Goal: Information Seeking & Learning: Learn about a topic

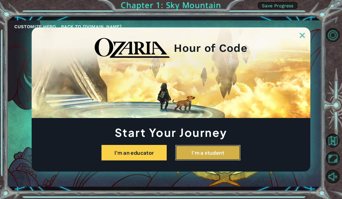
click at [210, 149] on button "I'm a student" at bounding box center [207, 153] width 65 height 16
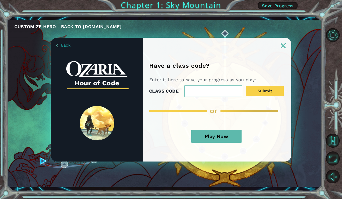
click at [250, 108] on div "or" at bounding box center [216, 111] width 135 height 8
click at [218, 90] on input "CLASS CODE" at bounding box center [213, 91] width 58 height 12
click at [220, 134] on button "Play Now" at bounding box center [217, 136] width 50 height 13
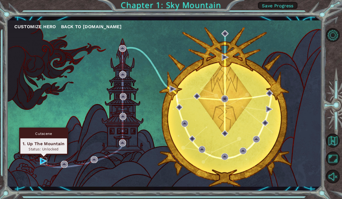
click at [41, 159] on img at bounding box center [43, 160] width 7 height 7
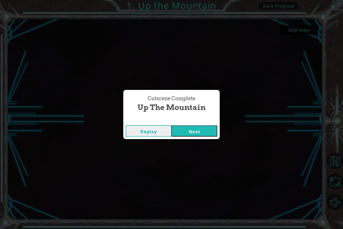
click at [201, 134] on button "Next" at bounding box center [195, 130] width 46 height 11
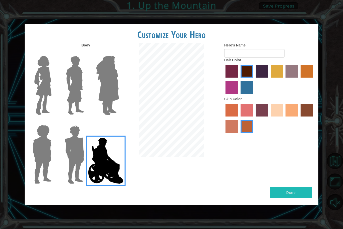
click at [84, 106] on img at bounding box center [75, 85] width 22 height 63
click at [86, 53] on input "Hero Lars" at bounding box center [86, 53] width 0 height 0
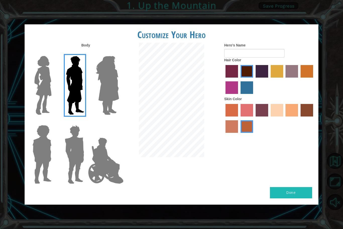
click at [113, 101] on img at bounding box center [107, 85] width 27 height 63
click at [119, 53] on input "Hero Amethyst" at bounding box center [119, 53] width 0 height 0
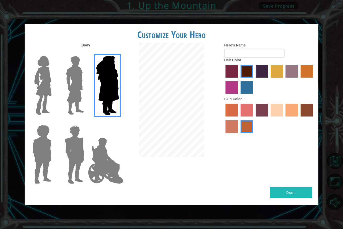
click at [45, 98] on img at bounding box center [42, 85] width 21 height 63
click at [54, 53] on input "Hero Connie" at bounding box center [54, 53] width 0 height 0
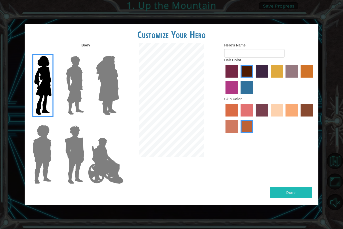
click at [43, 160] on img at bounding box center [41, 154] width 23 height 63
click at [54, 122] on input "Hero Steven" at bounding box center [54, 122] width 0 height 0
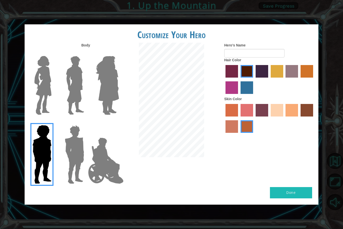
click at [74, 158] on img at bounding box center [74, 154] width 23 height 63
click at [86, 122] on input "Hero Garnet" at bounding box center [86, 122] width 0 height 0
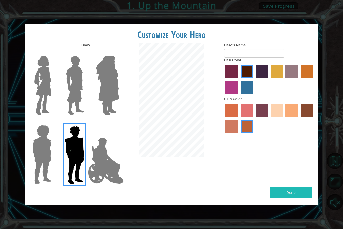
click at [49, 146] on img at bounding box center [41, 154] width 23 height 63
click at [54, 122] on input "Hero Steven" at bounding box center [54, 122] width 0 height 0
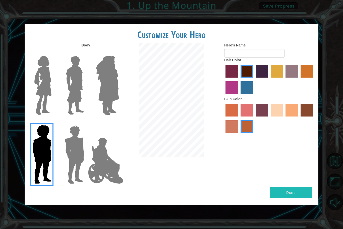
click at [69, 88] on img at bounding box center [75, 85] width 22 height 63
click at [86, 53] on input "Hero Lars" at bounding box center [86, 53] width 0 height 0
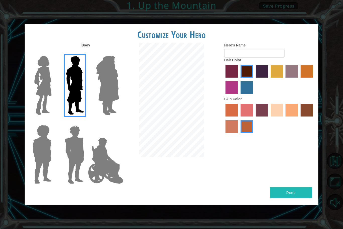
click at [290, 74] on label "bazaar hair color" at bounding box center [292, 71] width 13 height 13
click at [284, 79] on input "bazaar hair color" at bounding box center [284, 79] width 0 height 0
click at [246, 89] on label "lachmara hair color" at bounding box center [247, 87] width 13 height 13
click at [239, 96] on input "lachmara hair color" at bounding box center [239, 96] width 0 height 0
click at [264, 114] on label "tosca skin color" at bounding box center [262, 110] width 13 height 13
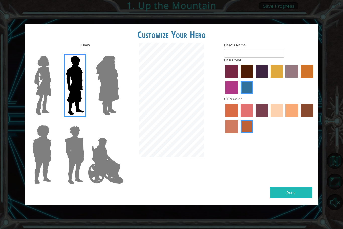
click at [254, 118] on input "tosca skin color" at bounding box center [254, 118] width 0 height 0
click at [281, 112] on label "sandy beach skin color" at bounding box center [277, 110] width 13 height 13
click at [269, 118] on input "sandy beach skin color" at bounding box center [269, 118] width 0 height 0
click at [296, 112] on label "tacao skin color" at bounding box center [292, 110] width 13 height 13
click at [284, 118] on input "tacao skin color" at bounding box center [284, 118] width 0 height 0
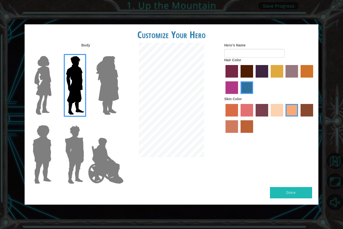
click at [244, 78] on div at bounding box center [269, 80] width 90 height 33
click at [245, 77] on label "maroon hair color" at bounding box center [247, 71] width 13 height 13
click at [239, 79] on input "maroon hair color" at bounding box center [239, 79] width 0 height 0
click at [250, 55] on input "Hero's Name" at bounding box center [254, 53] width 60 height 9
type input "imbetterthanparker"
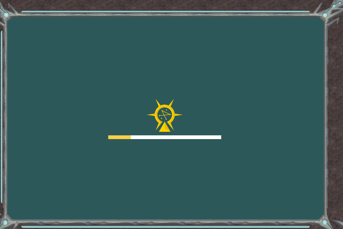
click at [303, 193] on div "Goals Error loading from server. Try refreshing the page. You'll need to join a…" at bounding box center [171, 114] width 343 height 229
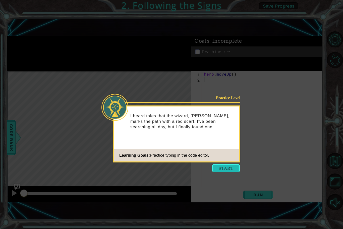
click at [229, 170] on button "Start" at bounding box center [226, 168] width 29 height 8
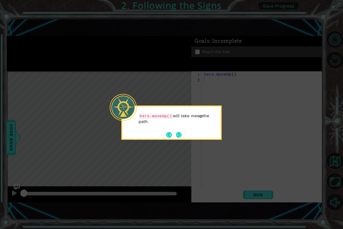
click at [242, 157] on icon at bounding box center [171, 114] width 343 height 229
click at [178, 137] on button "Next" at bounding box center [179, 135] width 9 height 9
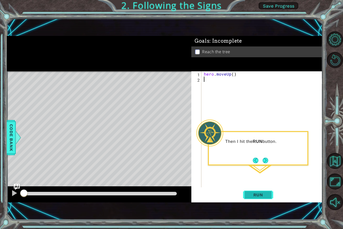
click at [262, 194] on span "Run" at bounding box center [259, 195] width 20 height 5
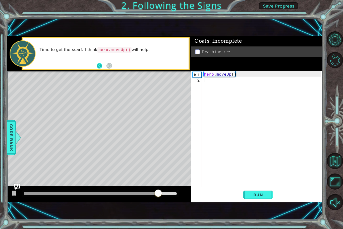
click at [99, 65] on button "Back" at bounding box center [102, 66] width 10 height 6
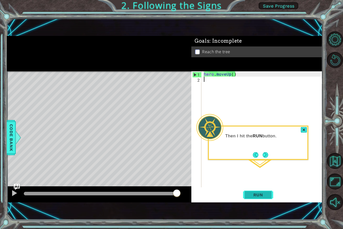
click at [264, 195] on span "Run" at bounding box center [259, 195] width 20 height 5
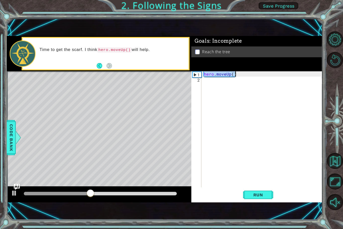
drag, startPoint x: 204, startPoint y: 74, endPoint x: 239, endPoint y: 72, distance: 35.0
click at [239, 72] on div "hero . moveUp ( )" at bounding box center [263, 134] width 121 height 127
type textarea "hero.moveUp()"
click at [208, 79] on div "hero . moveUp ( )" at bounding box center [263, 134] width 121 height 127
paste textarea "hero.moveUp()"
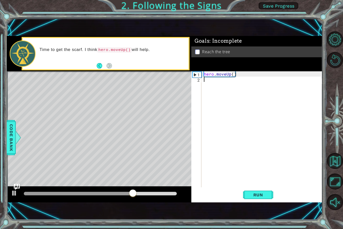
type textarea "hero.moveUp()"
click at [249, 194] on span "Run" at bounding box center [259, 195] width 20 height 5
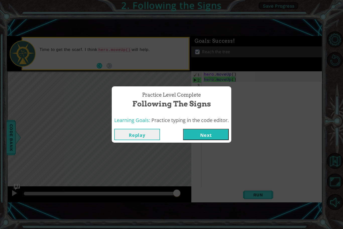
click at [200, 131] on button "Next" at bounding box center [206, 134] width 46 height 11
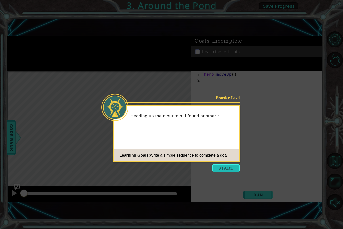
click at [231, 168] on button "Start" at bounding box center [226, 168] width 29 height 8
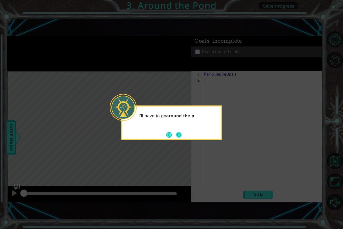
click at [179, 132] on button "Next" at bounding box center [179, 135] width 8 height 8
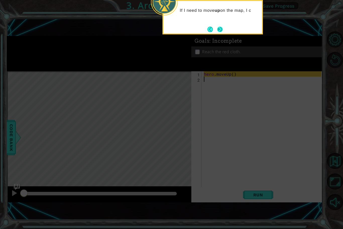
click at [219, 32] on button "Next" at bounding box center [220, 29] width 6 height 6
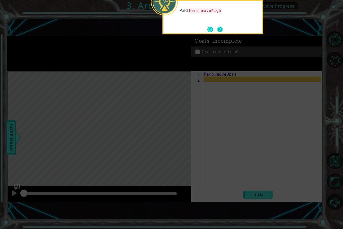
click at [220, 29] on button "Next" at bounding box center [220, 29] width 6 height 6
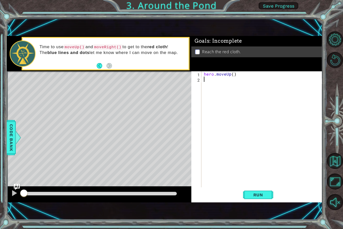
type textarea "m"
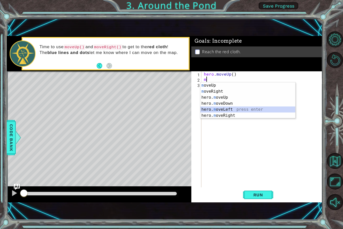
click at [235, 111] on div "m oveUp press enter m oveRight press enter hero. m oveUp press enter hero. m ov…" at bounding box center [248, 106] width 95 height 48
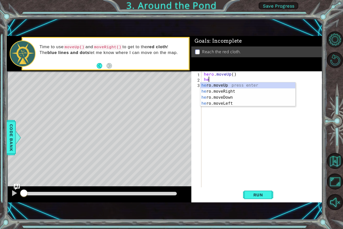
type textarea "h"
click at [245, 110] on div "h ero.moveUp press enter h ero.moveRight press enter h ero.moveDown press enter…" at bounding box center [248, 103] width 95 height 42
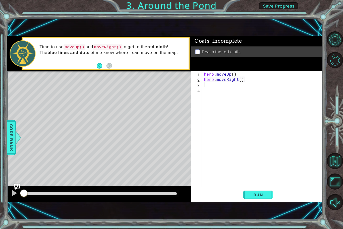
paste textarea "hero.moveUp()"
type textarea "hero.moveUp()"
click at [219, 91] on div "hero . moveUp ( ) hero . moveRight ( ) hero . moveUp ( )" at bounding box center [263, 134] width 121 height 127
paste textarea "hero.moveUp()"
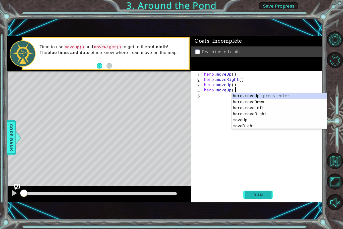
type textarea "hero.moveUp()"
click at [259, 194] on span "Run" at bounding box center [259, 195] width 20 height 5
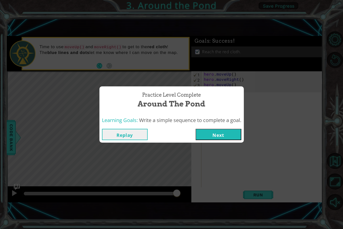
click at [224, 139] on button "Next" at bounding box center [219, 134] width 46 height 11
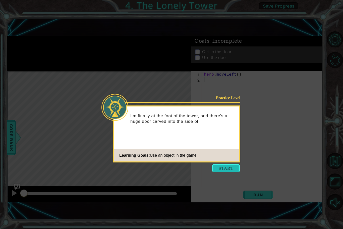
click at [229, 168] on button "Start" at bounding box center [226, 168] width 29 height 8
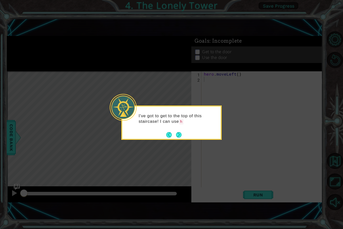
click at [177, 138] on footer at bounding box center [173, 135] width 15 height 8
click at [179, 136] on div "I've got to get to the top of this staircase! I can use hero.moveLeft() to move…" at bounding box center [171, 124] width 99 height 31
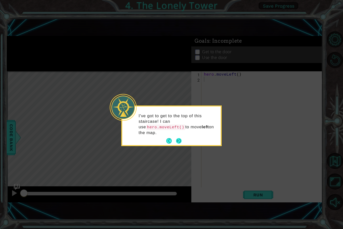
click at [179, 138] on button "Next" at bounding box center [179, 141] width 6 height 6
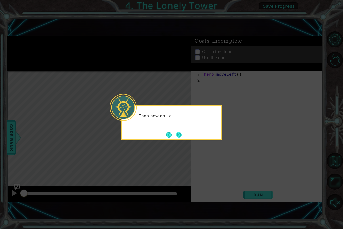
click at [180, 134] on button "Next" at bounding box center [179, 135] width 6 height 6
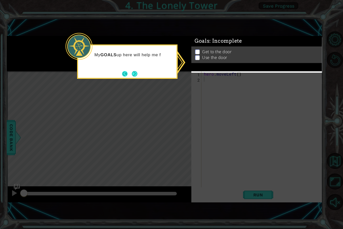
click at [129, 72] on button "Back" at bounding box center [127, 74] width 10 height 6
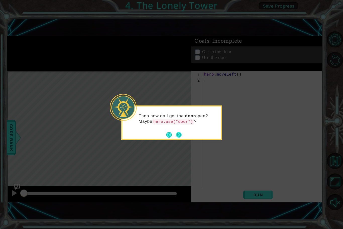
click at [179, 136] on button "Next" at bounding box center [178, 134] width 9 height 9
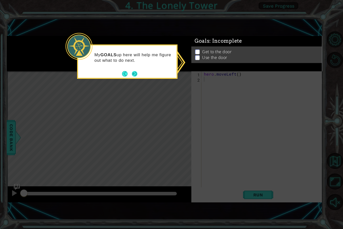
click at [133, 71] on button "Next" at bounding box center [135, 74] width 6 height 6
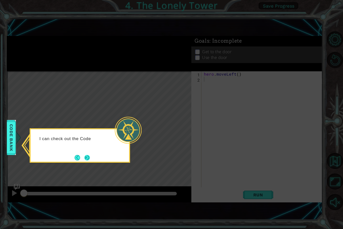
click at [84, 158] on button "Next" at bounding box center [87, 158] width 6 height 6
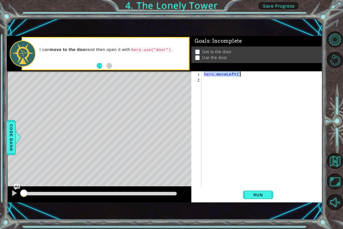
drag, startPoint x: 203, startPoint y: 74, endPoint x: 287, endPoint y: 75, distance: 84.0
click at [287, 75] on div "hero . moveLeft ( )" at bounding box center [263, 134] width 121 height 127
type textarea "hero.moveLeft()"
click at [213, 78] on div "hero . moveLeft ( )" at bounding box center [263, 134] width 121 height 127
paste textarea "hero.moveLeft()"
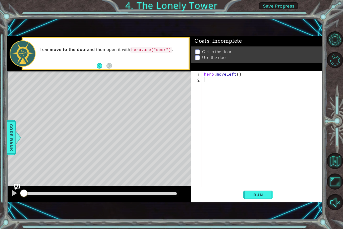
click at [213, 78] on div "hero . moveLeft ( )" at bounding box center [263, 134] width 121 height 127
type textarea "hero.moveLeft()"
drag, startPoint x: 242, startPoint y: 73, endPoint x: 200, endPoint y: 72, distance: 42.2
click at [200, 72] on div "hero.moveLeft() 1 2 3 hero . moveLeft ( ) hero . moveLeft ( ) ההההההההההההההההה…" at bounding box center [257, 129] width 130 height 116
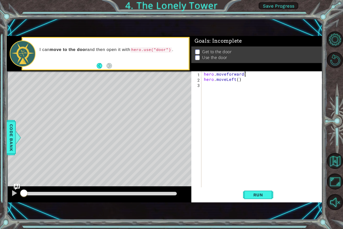
scroll to position [0, 2]
type textarea "hero.moveforward(2)"
click at [208, 85] on div "hero . moveforward ( 2 ) hero . moveLeft ( )" at bounding box center [263, 134] width 121 height 127
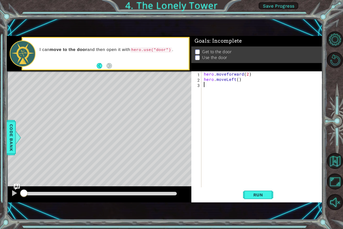
type textarea "h"
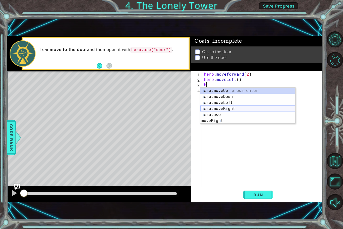
click at [231, 108] on div "h ero.moveUp press enter h ero.moveDown press enter h ero.moveLeft press enter …" at bounding box center [248, 112] width 95 height 48
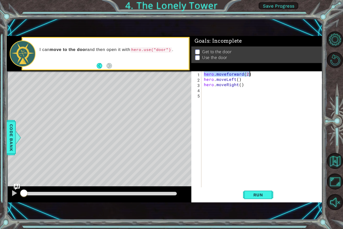
drag, startPoint x: 203, startPoint y: 75, endPoint x: 270, endPoint y: 74, distance: 66.9
click at [270, 74] on div "hero . moveforward ( 2 ) hero . moveLeft ( ) hero . moveRight ( )" at bounding box center [263, 134] width 121 height 127
type textarea "hero.moveforward(2)"
click at [208, 90] on div "hero . moveforward ( 2 ) hero . moveLeft ( ) hero . moveRight ( )" at bounding box center [263, 134] width 121 height 127
paste textarea "hero.moveforward(2)"
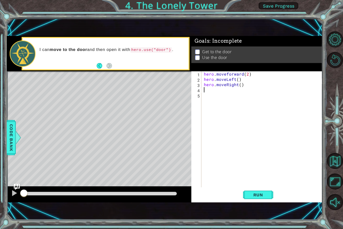
type textarea "hero.moveforward(2)"
click at [214, 98] on div "hero . moveforward ( 2 ) hero . moveLeft ( ) hero . moveRight ( ) hero . movefo…" at bounding box center [263, 134] width 121 height 127
click at [260, 197] on span "Run" at bounding box center [259, 195] width 20 height 5
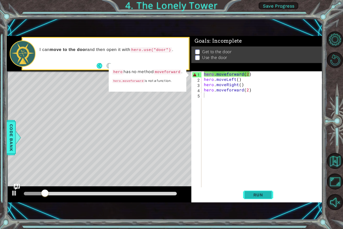
click at [260, 197] on span "Run" at bounding box center [259, 195] width 20 height 5
click at [249, 72] on div "hero . moveforward ( 2 ) hero . moveLeft ( ) hero . moveRight ( ) hero . movefo…" at bounding box center [263, 134] width 121 height 127
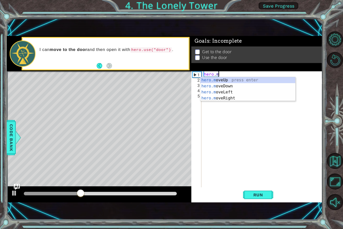
type textarea "he"
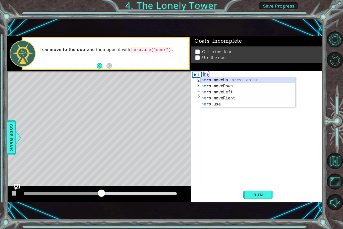
click at [233, 79] on div "he ro.moveUp press enter he ro.moveDown press enter he ro.moveLeft press enter …" at bounding box center [248, 98] width 95 height 42
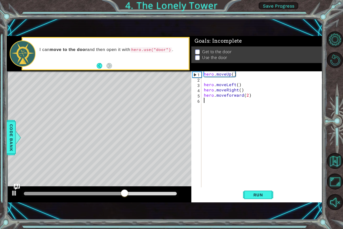
click at [201, 100] on div "6" at bounding box center [197, 101] width 9 height 5
type textarea "hero.moveforward(2)"
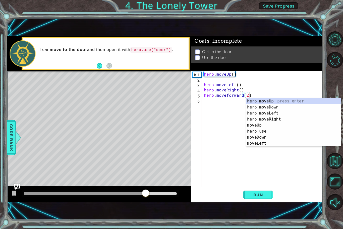
click at [205, 80] on div "hero . moveUp ( ) hero . moveLeft ( ) hero . moveRight ( ) hero . moveforward (…" at bounding box center [263, 134] width 121 height 127
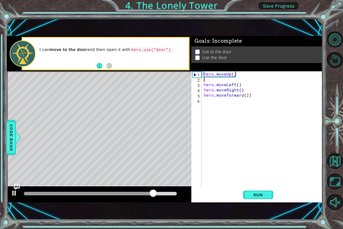
click at [203, 84] on div "hero . moveUp ( ) hero . moveLeft ( ) hero . moveRight ( ) hero . moveforward (…" at bounding box center [263, 134] width 121 height 127
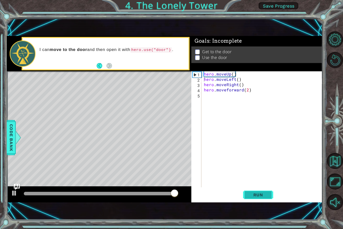
click at [245, 194] on button "Run" at bounding box center [258, 194] width 30 height 13
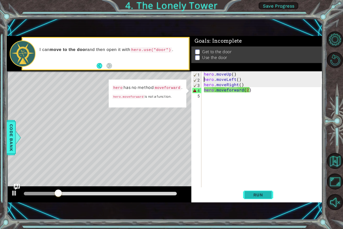
click at [261, 190] on button "Run" at bounding box center [258, 194] width 30 height 13
click at [232, 75] on div "hero . moveUp ( ) hero . moveLeft ( ) hero . moveRight ( ) hero . moveforward (…" at bounding box center [263, 134] width 121 height 127
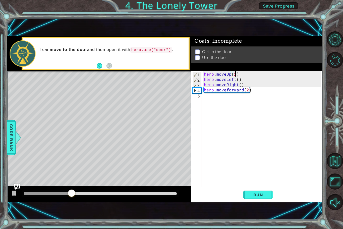
scroll to position [0, 2]
click at [257, 195] on span "Run" at bounding box center [259, 195] width 20 height 5
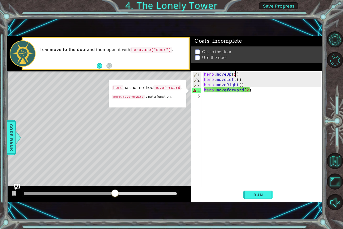
click at [130, 97] on code "hero.moveforward" at bounding box center [128, 97] width 32 height 5
drag, startPoint x: 110, startPoint y: 97, endPoint x: 142, endPoint y: 98, distance: 33.0
click at [142, 98] on p "hero.moveforward is not a function." at bounding box center [147, 97] width 71 height 8
click at [242, 90] on div "hero . moveUp ( 2 ) hero . moveLeft ( ) hero . moveRight ( ) hero . moveforward…" at bounding box center [263, 134] width 121 height 127
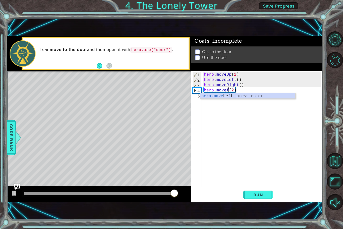
scroll to position [0, 2]
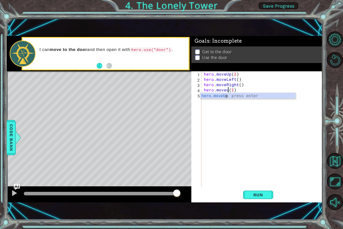
type textarea "hero.moveup(2)"
click at [231, 101] on div "hero . moveUp ( 2 ) hero . moveLeft ( ) hero . moveRight ( ) hero . moveup ( 2 )" at bounding box center [263, 134] width 121 height 127
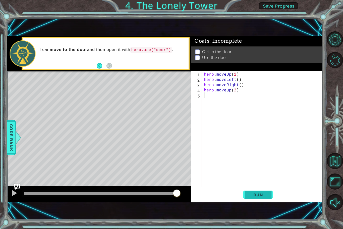
click at [270, 196] on button "Run" at bounding box center [258, 194] width 30 height 13
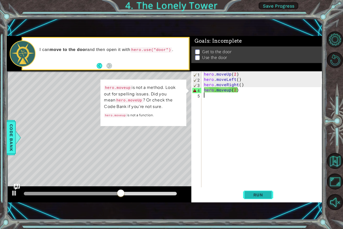
click at [270, 196] on button "Run" at bounding box center [258, 194] width 30 height 13
drag, startPoint x: 75, startPoint y: 194, endPoint x: 214, endPoint y: 198, distance: 139.5
click at [214, 198] on div "1 ההההההההההההההההההההההההההההההההההההההההההההההההההההההההההההההההההההההההההההה…" at bounding box center [165, 119] width 316 height 167
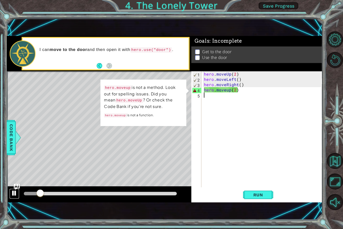
click at [15, 194] on div at bounding box center [14, 193] width 7 height 7
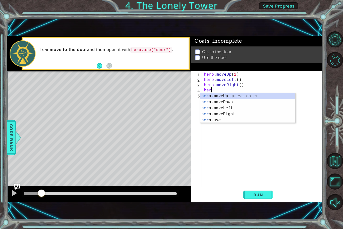
type textarea "h"
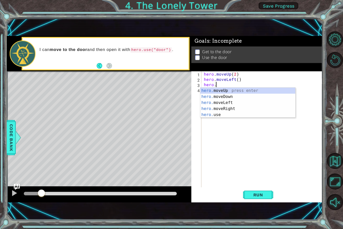
type textarea "h"
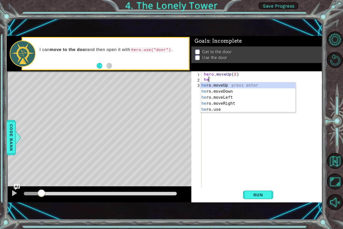
type textarea "h"
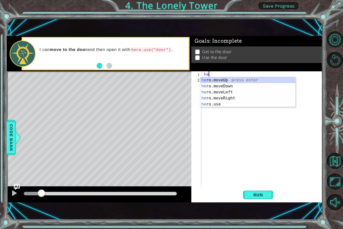
type textarea "h"
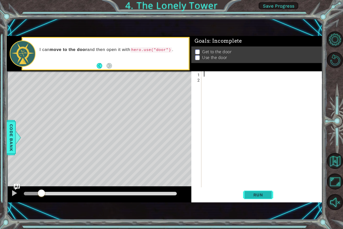
click at [266, 199] on button "Run" at bounding box center [258, 194] width 30 height 13
click at [15, 197] on div at bounding box center [14, 193] width 7 height 7
type textarea "h"
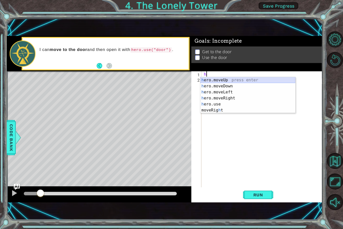
click at [250, 79] on div "h ero.moveUp press enter h ero.moveDown press enter h ero.moveLeft press enter …" at bounding box center [248, 101] width 95 height 48
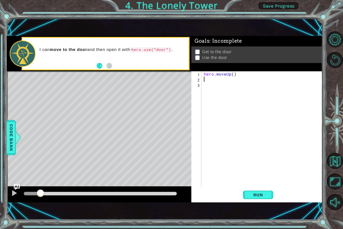
click at [234, 76] on div "hero . moveUp ( )" at bounding box center [263, 134] width 121 height 127
type textarea "hero.moveUp(3)"
click at [220, 79] on div "hero . moveUp ( 3 )" at bounding box center [263, 134] width 121 height 127
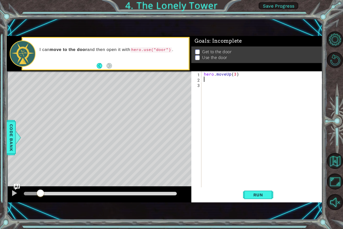
type textarea "h"
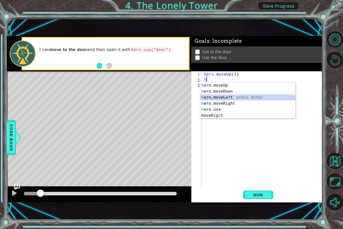
click at [230, 96] on div "h ero.moveUp press enter h ero.moveDown press enter h ero.moveLeft press enter …" at bounding box center [248, 106] width 95 height 48
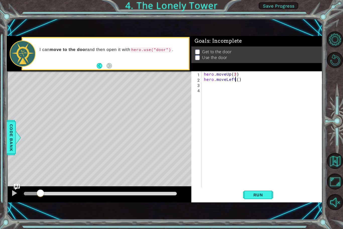
click at [235, 79] on div "hero . moveUp ( 3 ) hero . moveLeft ( )" at bounding box center [263, 134] width 121 height 127
type textarea "hero.moveright()"
click at [226, 90] on div "hero . moveUp ( 3 ) hero . moveright ( )" at bounding box center [263, 134] width 121 height 127
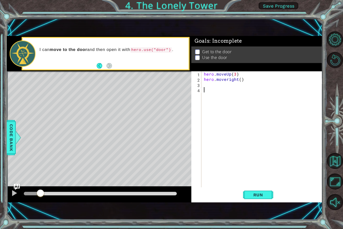
click at [222, 87] on div "hero . moveUp ( 3 ) hero . moveright ( )" at bounding box center [263, 134] width 121 height 127
type textarea "h"
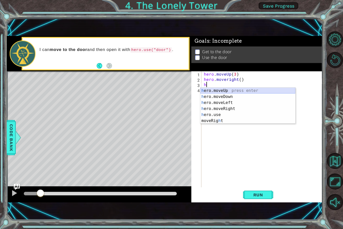
click at [240, 91] on div "h ero.moveUp press enter h ero.moveDown press enter h ero.moveLeft press enter …" at bounding box center [248, 112] width 95 height 48
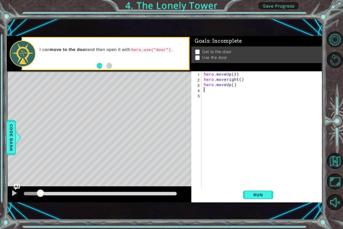
click at [233, 86] on div "hero . moveUp ( 3 ) hero . moveright ( ) hero . moveUp ( )" at bounding box center [263, 134] width 121 height 127
type textarea "hero.moveUp(3)"
click at [220, 92] on div "hero . moveUp ( 3 ) hero . moveright ( ) hero . moveUp ( 3 )" at bounding box center [263, 134] width 121 height 127
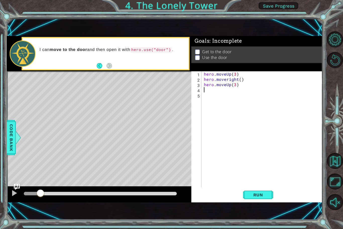
type textarea "h"
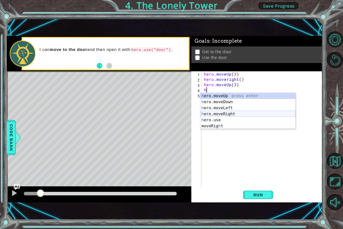
click at [230, 114] on div "h ero.moveUp press enter h ero.moveDown press enter h ero.moveLeft press enter …" at bounding box center [248, 117] width 95 height 48
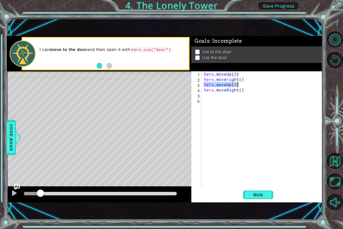
drag, startPoint x: 204, startPoint y: 85, endPoint x: 239, endPoint y: 84, distance: 35.5
click at [239, 84] on div "hero . moveUp ( 3 ) hero . moveright ( ) hero . moveUp ( 3 ) hero . moveRight (…" at bounding box center [263, 134] width 121 height 127
type textarea "hero.moveUp(3)"
click at [223, 96] on div "hero . moveUp ( 3 ) hero . moveright ( ) hero . moveUp ( 3 ) hero . moveRight (…" at bounding box center [263, 134] width 121 height 127
paste textarea "hero.moveUp(3)"
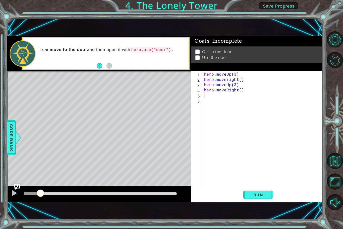
type textarea "hero.moveUp(3)"
click at [222, 100] on div "hero . moveUp ( 3 ) hero . moveright ( ) hero . moveUp ( 3 ) hero . moveRight (…" at bounding box center [263, 134] width 121 height 127
click at [197, 73] on div "1" at bounding box center [197, 74] width 9 height 5
click at [261, 195] on span "Run" at bounding box center [259, 195] width 20 height 5
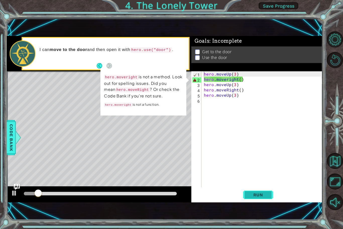
click at [261, 195] on span "Run" at bounding box center [259, 195] width 20 height 5
click at [12, 196] on div at bounding box center [14, 193] width 7 height 7
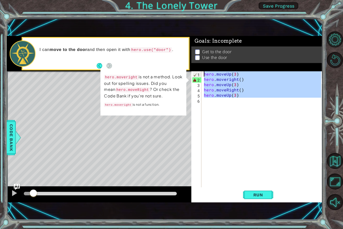
drag, startPoint x: 245, startPoint y: 100, endPoint x: 187, endPoint y: 72, distance: 64.1
click at [187, 72] on div "1 ההההההההההההההההההההההההההההההההההההההההההההההההההההההההההההההההההההההההההההה…" at bounding box center [165, 119] width 316 height 167
type textarea "hero.moveUp(3) hero.moveright()"
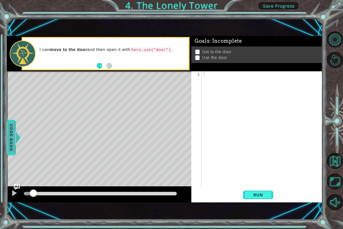
click at [11, 147] on span "Code Bank" at bounding box center [7, 137] width 8 height 31
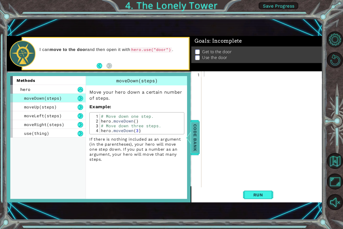
click at [196, 129] on span "Code Bank" at bounding box center [195, 137] width 8 height 31
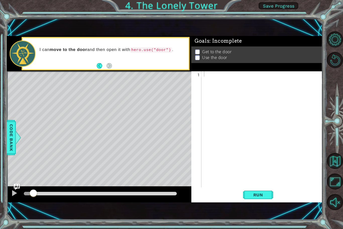
click at [207, 74] on div at bounding box center [263, 134] width 121 height 127
type textarea "h"
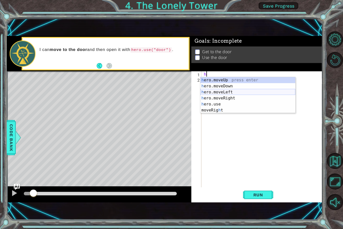
click at [222, 92] on div "h ero.moveUp press enter h ero.moveDown press enter h ero.moveLeft press enter …" at bounding box center [248, 101] width 95 height 48
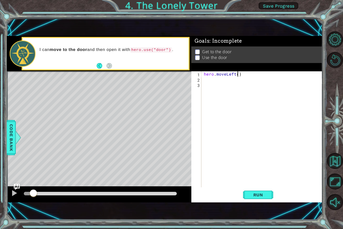
click at [238, 76] on div "hero . moveLeft ( )" at bounding box center [263, 134] width 121 height 127
type textarea "hero.moveLeft(3)"
click at [222, 81] on div "hero . moveLeft ( 3 )" at bounding box center [263, 134] width 121 height 127
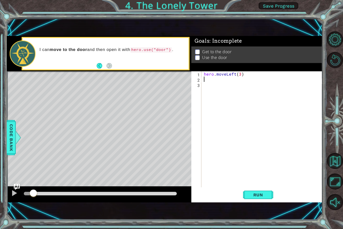
click at [213, 81] on div "hero . moveLeft ( 3 )" at bounding box center [263, 134] width 121 height 127
type textarea "h"
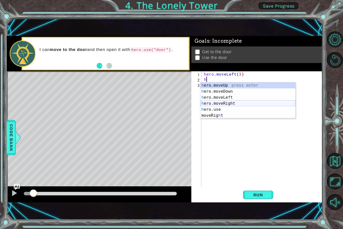
click at [231, 102] on div "h ero.moveUp press enter h ero.moveDown press enter h ero.moveLeft press enter …" at bounding box center [248, 106] width 95 height 48
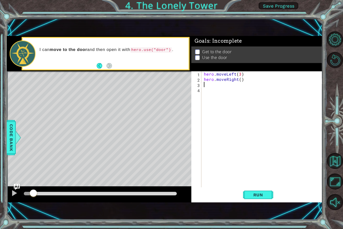
type textarea "h"
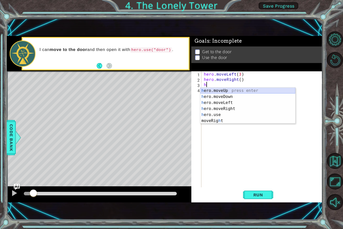
click at [222, 91] on div "h ero.moveUp press enter h ero.moveDown press enter h ero.moveLeft press enter …" at bounding box center [248, 112] width 95 height 48
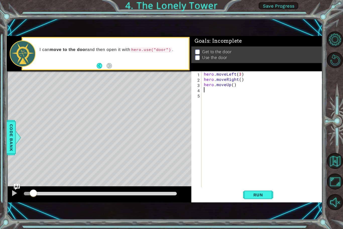
click at [234, 84] on div "hero . moveLeft ( 3 ) hero . moveRight ( ) hero . moveUp ( )" at bounding box center [263, 134] width 121 height 127
click at [237, 79] on div "hero . moveLeft ( 3 ) hero . moveRight ( ) hero . moveUp ( 2 )" at bounding box center [263, 134] width 121 height 127
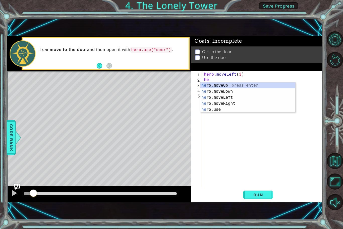
scroll to position [0, 0]
type textarea "h"
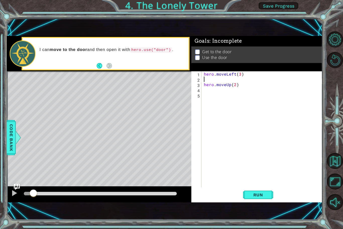
type textarea "hero.moveLeft(3)"
click at [217, 86] on div "hero . moveLeft ( 3 ) hero . moveUp ( 2 )" at bounding box center [263, 134] width 121 height 127
click at [258, 194] on span "Run" at bounding box center [259, 195] width 20 height 5
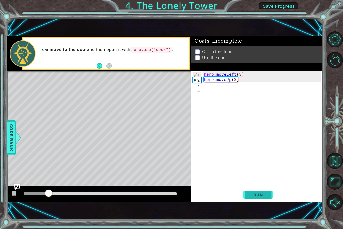
click at [258, 194] on span "Run" at bounding box center [259, 195] width 20 height 5
click at [15, 194] on div at bounding box center [14, 193] width 7 height 7
type textarea "h"
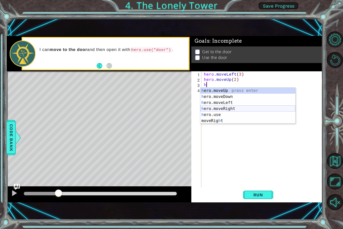
click at [223, 107] on div "h ero.moveUp press enter h ero.moveDown press enter h ero.moveLeft press enter …" at bounding box center [248, 112] width 95 height 48
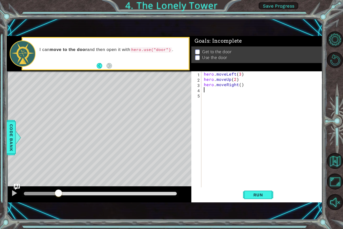
type textarea "h"
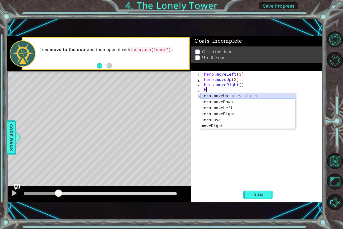
click at [228, 96] on div "h ero.moveUp press enter h ero.moveDown press enter h ero.moveLeft press enter …" at bounding box center [248, 117] width 95 height 48
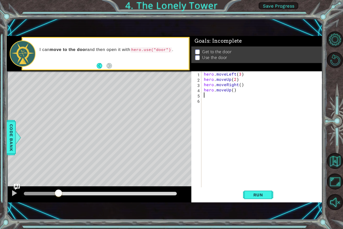
click at [233, 92] on div "hero . moveLeft ( 3 ) hero . moveUp ( 2 ) hero . moveRight ( ) hero . moveUp ( )" at bounding box center [263, 134] width 121 height 127
click at [233, 90] on div "hero . moveLeft ( 3 ) hero . moveUp ( 2 ) hero . moveRight ( ) hero . moveUp ( )" at bounding box center [263, 134] width 121 height 127
drag, startPoint x: 203, startPoint y: 86, endPoint x: 251, endPoint y: 84, distance: 47.8
click at [251, 84] on div "hero . moveLeft ( 3 ) hero . moveUp ( 2 ) hero . moveRight ( ) hero . moveUp ( …" at bounding box center [263, 134] width 121 height 127
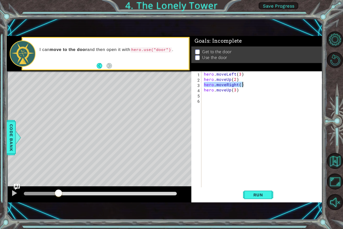
type textarea "hero.moveRight()"
click at [217, 98] on div "hero . moveLeft ( 3 ) hero . moveUp ( 2 ) hero . moveRight ( ) hero . moveUp ( …" at bounding box center [263, 134] width 121 height 127
click at [214, 96] on div "hero . moveLeft ( 3 ) hero . moveUp ( 2 ) hero . moveRight ( ) hero . moveUp ( …" at bounding box center [263, 134] width 121 height 127
paste textarea "hero.moveRight()"
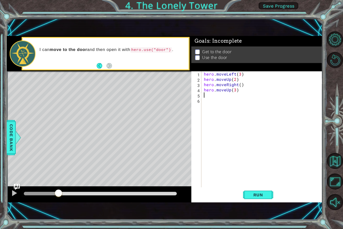
type textarea "hero.moveRight()"
click at [214, 100] on div "hero . moveLeft ( 3 ) hero . moveUp ( 2 ) hero . moveRight ( ) hero . moveUp ( …" at bounding box center [263, 134] width 121 height 127
drag, startPoint x: 204, startPoint y: 90, endPoint x: 239, endPoint y: 90, distance: 35.4
click at [239, 90] on div "hero . moveLeft ( 3 ) hero . moveUp ( 2 ) hero . moveRight ( ) hero . moveUp ( …" at bounding box center [263, 134] width 121 height 127
type textarea "hero.moveUp(3)"
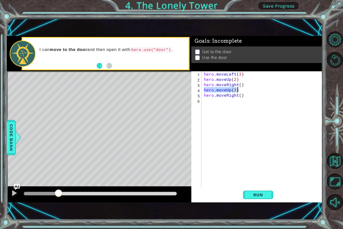
click at [228, 105] on div "hero . moveLeft ( 3 ) hero . moveUp ( 2 ) hero . moveRight ( ) hero . moveUp ( …" at bounding box center [263, 134] width 121 height 127
paste textarea "hero.moveUp(3)"
type textarea "hero.moveUp(3)"
click at [207, 124] on div "hero . moveLeft ( 3 ) hero . moveUp ( 2 ) hero . moveRight ( ) hero . moveUp ( …" at bounding box center [263, 134] width 121 height 127
type textarea "h"
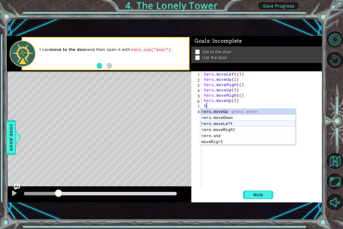
click at [231, 123] on div "h ero.moveUp press enter h ero.moveDown press enter h ero.moveLeft press enter …" at bounding box center [248, 133] width 95 height 48
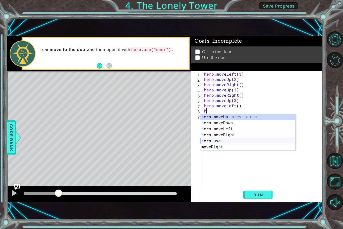
click at [241, 140] on div "h ero.moveUp press enter h ero.moveDown press enter h ero.moveLeft press enter …" at bounding box center [248, 138] width 95 height 48
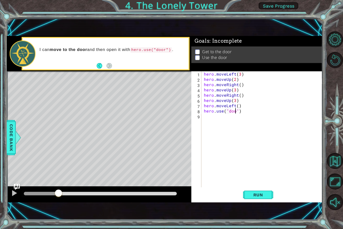
scroll to position [0, 2]
click at [264, 195] on span "Run" at bounding box center [259, 195] width 20 height 5
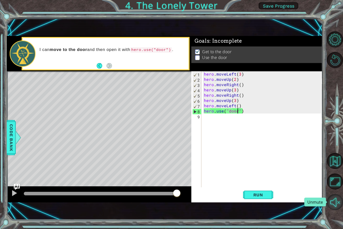
click at [333, 199] on button "Unmute" at bounding box center [335, 202] width 16 height 16
click at [264, 192] on button "Run" at bounding box center [258, 194] width 30 height 13
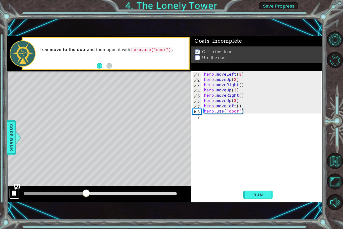
click at [17, 197] on div at bounding box center [14, 193] width 7 height 7
click at [240, 73] on div "hero . moveLeft ( 3 ) hero . moveUp ( 2 ) hero . moveRight ( ) hero . moveUp ( …" at bounding box center [263, 134] width 121 height 127
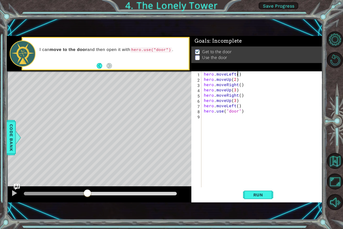
click at [236, 80] on div "hero . moveLeft ( ) hero . moveUp ( 2 ) hero . moveRight ( ) hero . moveUp ( 3 …" at bounding box center [263, 134] width 121 height 127
click at [235, 89] on div "hero . moveLeft ( ) hero . moveUp ( ) hero . moveRight ( ) hero . moveUp ( 3 ) …" at bounding box center [263, 134] width 121 height 127
click at [235, 101] on div "hero . moveLeft ( ) hero . moveUp ( ) hero . moveRight ( ) hero . moveUp ( ) he…" at bounding box center [263, 134] width 121 height 127
click at [257, 190] on button "Run" at bounding box center [258, 194] width 30 height 13
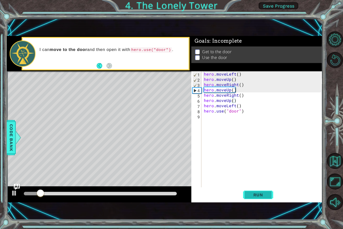
click at [259, 193] on span "Run" at bounding box center [259, 195] width 20 height 5
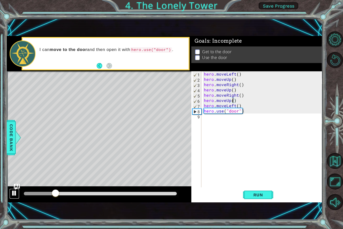
click at [14, 198] on button at bounding box center [14, 194] width 10 height 10
click at [240, 101] on div "hero . moveLeft ( ) hero . moveUp ( ) hero . moveRight ( ) hero . moveUp ( ) he…" at bounding box center [263, 134] width 121 height 127
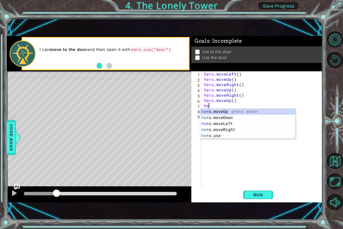
scroll to position [0, 0]
type textarea "h"
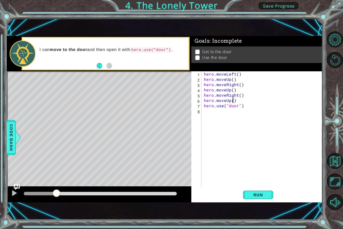
scroll to position [0, 2]
click at [246, 74] on div "hero . moveLeft ( ) hero . moveUp ( 3 ) hero . moveRight ( ) hero . moveUp ( 3 …" at bounding box center [263, 134] width 121 height 127
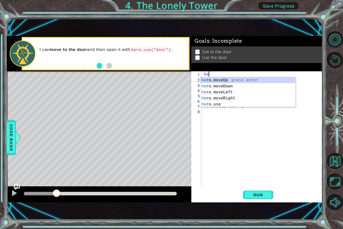
scroll to position [0, 0]
type textarea "h"
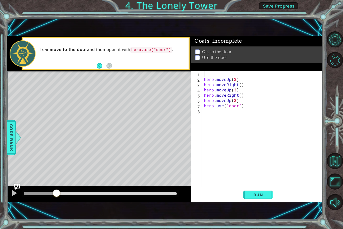
click at [203, 80] on div "hero . moveUp ( 3 ) hero . moveRight ( ) hero . moveUp ( 3 ) hero . moveRight (…" at bounding box center [263, 134] width 121 height 127
click at [257, 194] on span "Run" at bounding box center [259, 195] width 20 height 5
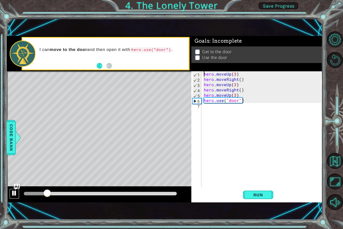
click at [15, 197] on button at bounding box center [14, 194] width 10 height 10
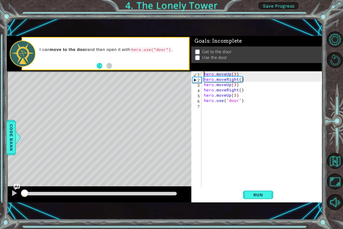
drag, startPoint x: 48, startPoint y: 195, endPoint x: 0, endPoint y: 195, distance: 47.8
click at [271, 194] on button "Run" at bounding box center [258, 194] width 30 height 13
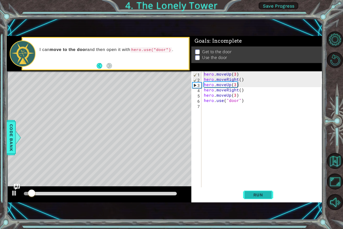
click at [270, 194] on button "Run" at bounding box center [258, 194] width 30 height 13
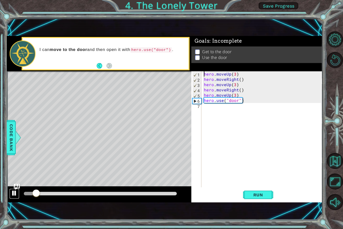
click at [13, 191] on div at bounding box center [14, 193] width 7 height 7
click at [245, 102] on div "hero . moveUp ( 3 ) hero . moveRight ( ) hero . moveUp ( 3 ) hero . moveRight (…" at bounding box center [263, 134] width 121 height 127
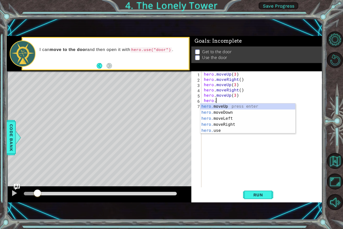
type textarea "h"
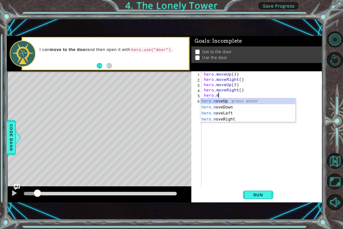
type textarea "h"
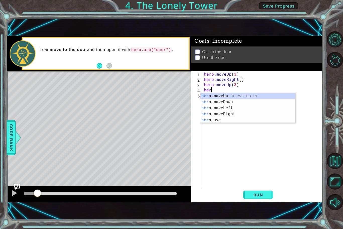
type textarea "h"
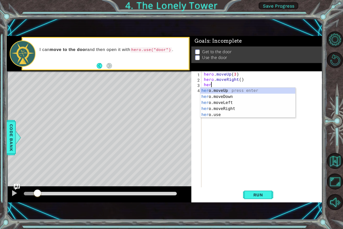
type textarea "h"
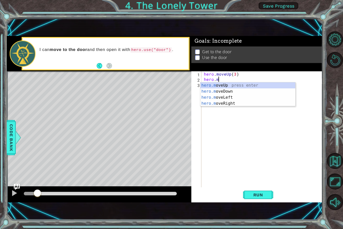
type textarea "h"
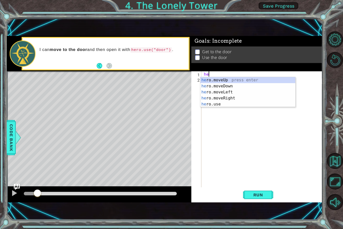
type textarea "h"
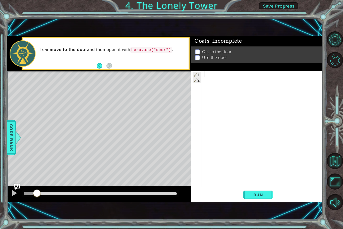
drag, startPoint x: 37, startPoint y: 194, endPoint x: 0, endPoint y: 199, distance: 37.1
type textarea "h"
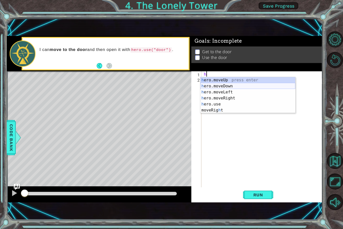
click at [244, 84] on div "h ero.moveUp press enter h ero.moveDown press enter h ero.moveLeft press enter …" at bounding box center [248, 101] width 95 height 48
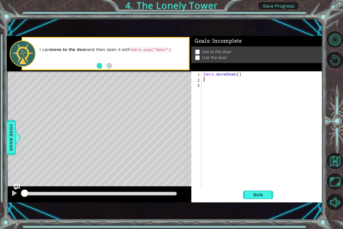
click at [240, 73] on div "hero . moveDown ( )" at bounding box center [263, 134] width 121 height 127
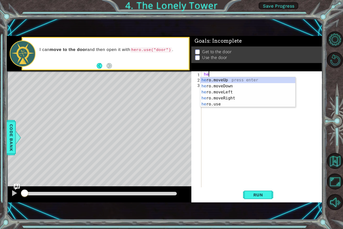
type textarea "h"
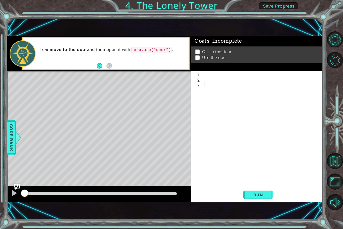
click at [201, 84] on div "3" at bounding box center [197, 85] width 9 height 5
type textarea "h"
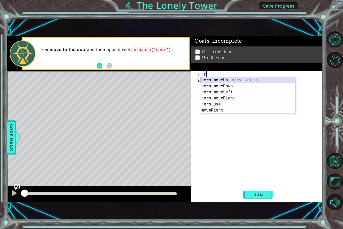
click at [238, 79] on div "h ero.moveUp press enter h ero.moveDown press enter h ero.moveLeft press enter …" at bounding box center [248, 101] width 95 height 48
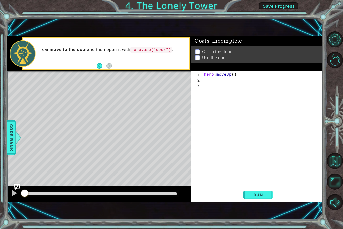
click at [233, 74] on div "hero . moveUp ( )" at bounding box center [263, 134] width 121 height 127
type textarea "hero.moveUp(3)"
click at [220, 79] on div "hero . moveUp ( 3 )" at bounding box center [263, 134] width 121 height 127
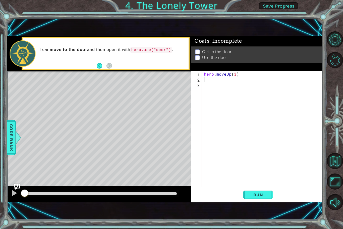
type textarea "h"
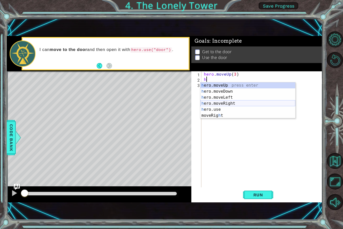
click at [236, 103] on div "h ero.moveUp press enter h ero.moveDown press enter h ero.moveLeft press enter …" at bounding box center [248, 106] width 95 height 48
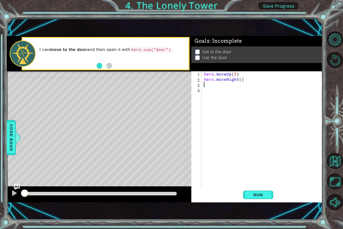
type textarea "h"
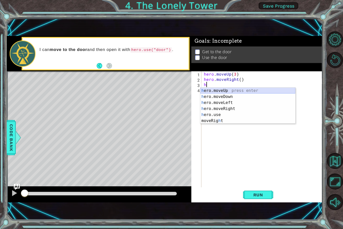
click at [226, 88] on div "h ero.moveUp press enter h ero.moveDown press enter h ero.moveLeft press enter …" at bounding box center [248, 112] width 95 height 48
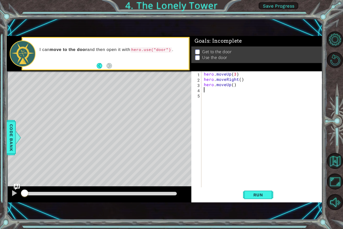
click at [233, 85] on div "hero . moveUp ( 3 ) hero . moveRight ( ) hero . moveUp ( )" at bounding box center [263, 134] width 121 height 127
type textarea "hero.moveUp(3)"
click at [223, 91] on div "hero . moveUp ( 3 ) hero . moveRight ( ) hero . moveUp ( 3 )" at bounding box center [263, 134] width 121 height 127
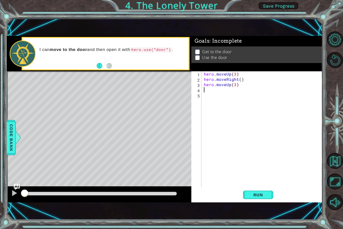
type textarea "h"
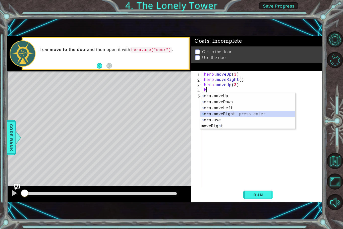
click at [239, 116] on div "h ero.moveUp press enter h ero.moveDown press enter h ero.moveLeft press enter …" at bounding box center [248, 117] width 95 height 48
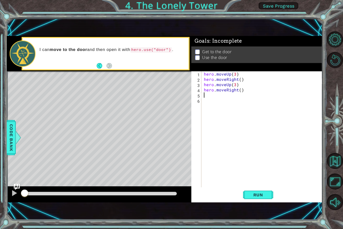
type textarea "h"
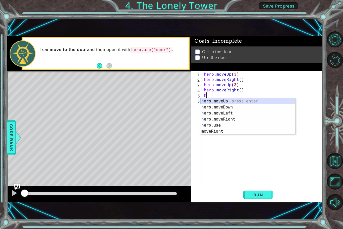
click at [230, 101] on div "h ero.moveUp press enter h ero.moveDown press enter h ero.moveLeft press enter …" at bounding box center [248, 122] width 95 height 48
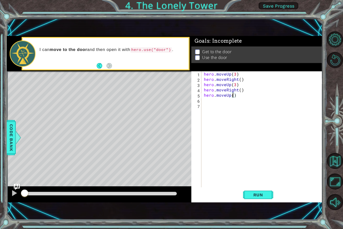
click at [234, 96] on div "hero . moveUp ( 3 ) hero . moveRight ( ) hero . moveUp ( 3 ) hero . moveRight (…" at bounding box center [263, 134] width 121 height 127
type textarea "hero.moveUp(3)"
click at [227, 102] on div "hero . moveUp ( 3 ) hero . moveRight ( ) hero . moveUp ( 3 ) hero . moveRight (…" at bounding box center [263, 134] width 121 height 127
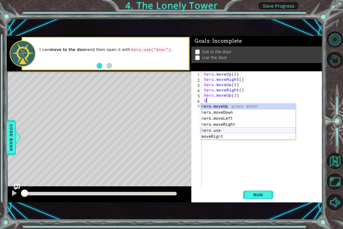
click at [230, 129] on div "h ero.moveUp press enter h ero.moveDown press enter h ero.moveLeft press enter …" at bounding box center [248, 128] width 95 height 48
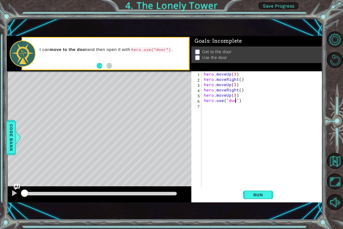
scroll to position [0, 2]
click at [259, 193] on span "Run" at bounding box center [259, 195] width 20 height 5
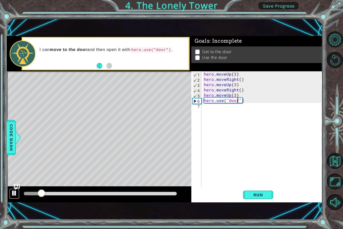
click at [16, 192] on div at bounding box center [14, 193] width 7 height 7
click at [230, 75] on div "hero . moveUp ( 3 ) hero . moveRight ( ) hero . moveUp ( 3 ) hero . moveRight (…" at bounding box center [263, 134] width 121 height 127
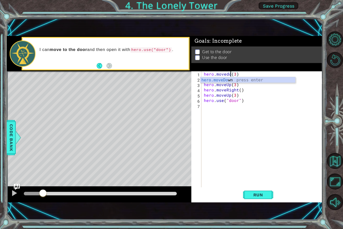
scroll to position [0, 2]
click at [260, 193] on span "Run" at bounding box center [259, 195] width 20 height 5
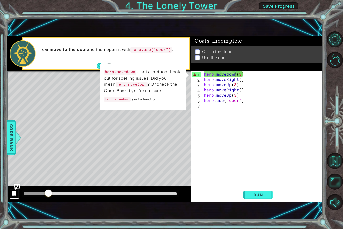
click at [15, 192] on div at bounding box center [14, 193] width 7 height 7
click at [121, 72] on code "hero.movedown" at bounding box center [120, 72] width 32 height 5
drag, startPoint x: 50, startPoint y: 194, endPoint x: 0, endPoint y: 182, distance: 51.2
click at [0, 182] on div "1 ההההההההההההההההההההההההההההההההההההההההההההההההההההההההההההההההההההההההההההה…" at bounding box center [171, 114] width 343 height 229
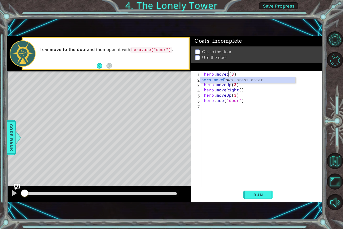
type textarea "hero.move(3)"
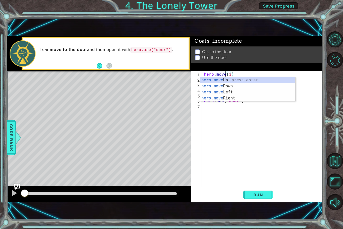
click at [245, 121] on div "hero . move ( 3 ) hero . moveRight ( ) hero . moveUp ( 3 ) hero . moveRight ( )…" at bounding box center [263, 134] width 121 height 127
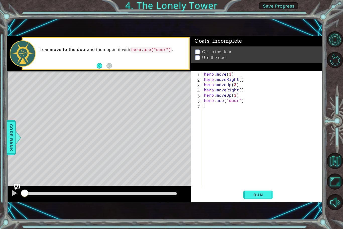
scroll to position [0, 0]
click at [244, 105] on div "hero . move ( 3 ) hero . moveRight ( ) hero . moveUp ( 3 ) hero . moveRight ( )…" at bounding box center [263, 134] width 121 height 127
click at [243, 102] on div "hero . move ( 3 ) hero . moveRight ( ) hero . moveUp ( 3 ) hero . moveRight ( )…" at bounding box center [263, 134] width 121 height 127
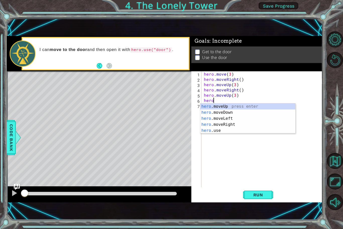
type textarea "h"
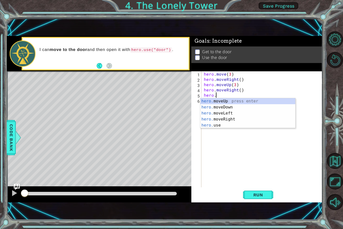
type textarea "h"
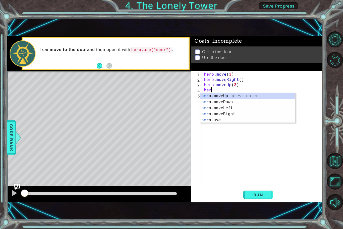
type textarea "h"
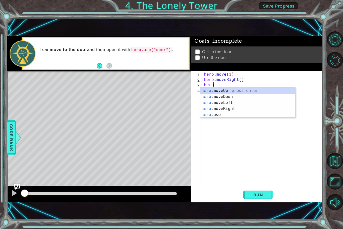
type textarea "h"
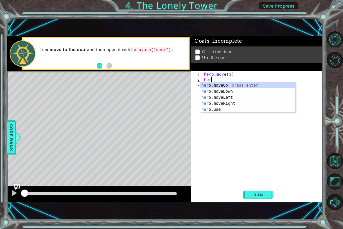
type textarea "h"
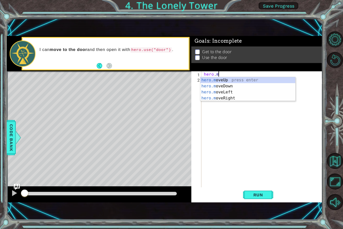
type textarea "h"
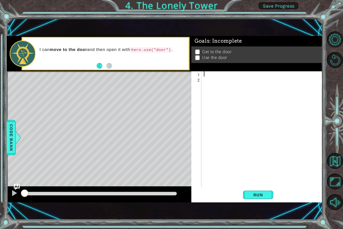
type textarea "h"
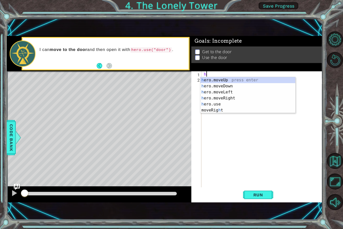
click at [281, 123] on div "h" at bounding box center [263, 134] width 121 height 127
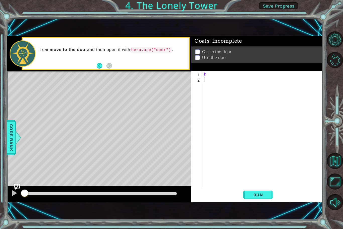
click at [224, 70] on div "Goals : Incomplete Get to the door Use the door" at bounding box center [257, 55] width 131 height 35
type textarea "h"
click at [226, 73] on div "h" at bounding box center [263, 134] width 121 height 127
type textarea "h"
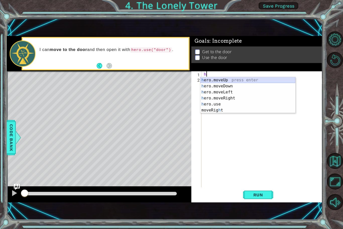
click at [230, 81] on div "h ero.moveUp press enter h ero.moveDown press enter h ero.moveLeft press enter …" at bounding box center [248, 101] width 95 height 48
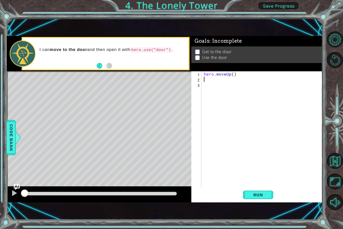
click at [233, 73] on div "hero . moveUp ( )" at bounding box center [263, 134] width 121 height 127
click at [250, 195] on span "Run" at bounding box center [259, 195] width 20 height 5
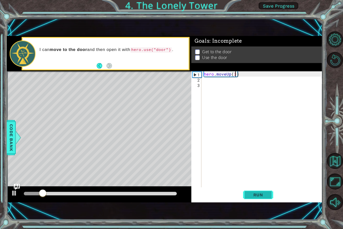
click at [250, 195] on span "Run" at bounding box center [259, 195] width 20 height 5
click at [19, 193] on button at bounding box center [14, 194] width 10 height 10
drag, startPoint x: 42, startPoint y: 192, endPoint x: 0, endPoint y: 205, distance: 44.4
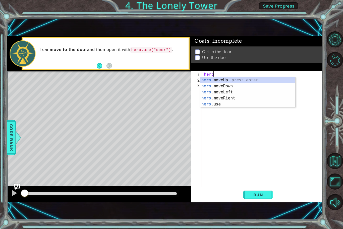
scroll to position [0, 0]
type textarea "h"
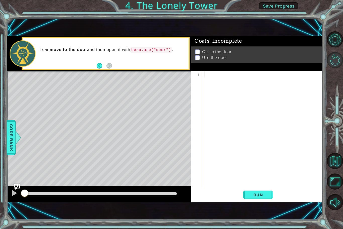
click at [335, 63] on button "Restart Level" at bounding box center [335, 60] width 16 height 16
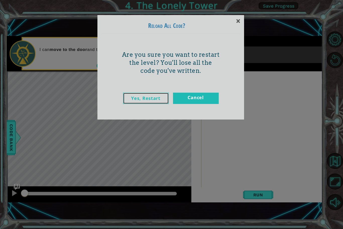
click at [149, 95] on link "Yes, Restart" at bounding box center [146, 98] width 46 height 11
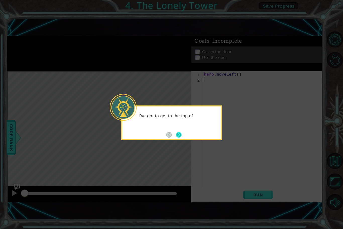
click at [179, 137] on button "Next" at bounding box center [179, 135] width 8 height 8
click at [181, 134] on button "Next" at bounding box center [179, 135] width 6 height 6
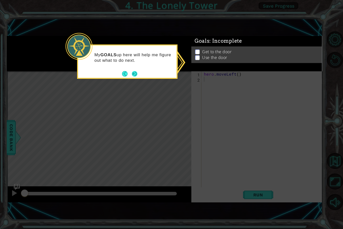
click at [136, 75] on button "Next" at bounding box center [135, 74] width 6 height 6
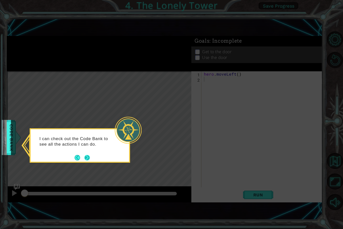
click at [87, 160] on button "Next" at bounding box center [87, 158] width 6 height 6
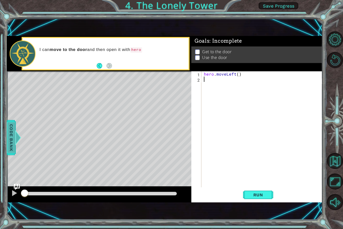
click at [8, 142] on span "Code Bank" at bounding box center [10, 137] width 8 height 31
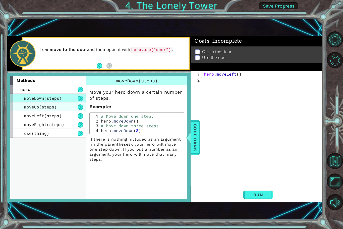
click at [71, 107] on div "moveUp(steps)" at bounding box center [47, 107] width 75 height 9
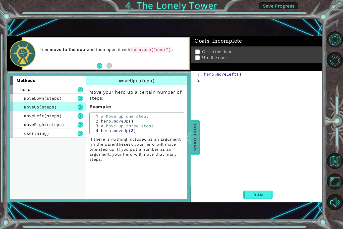
click at [192, 126] on span "Code Bank" at bounding box center [190, 137] width 8 height 31
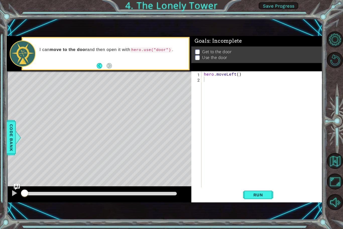
click at [145, 98] on div "Level Map" at bounding box center [123, 145] width 232 height 148
click at [245, 75] on div "hero . moveLeft ( )" at bounding box center [263, 134] width 121 height 127
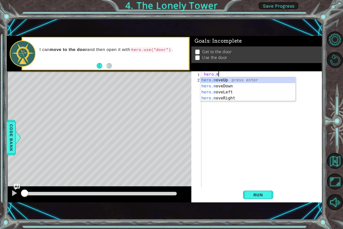
type textarea "h"
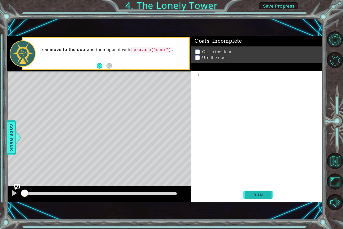
click at [260, 194] on span "Run" at bounding box center [259, 195] width 20 height 5
click at [227, 82] on div at bounding box center [263, 134] width 121 height 127
type textarea "m"
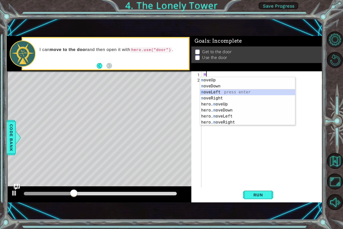
click at [224, 91] on div "m oveUp press enter m oveDown press enter m oveLeft press enter m oveRight pres…" at bounding box center [247, 107] width 95 height 60
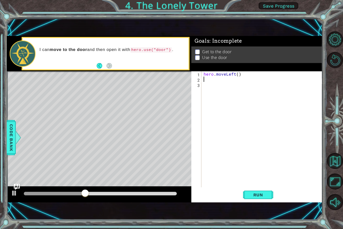
click at [238, 74] on div "hero . moveLeft ( )" at bounding box center [263, 134] width 121 height 127
type textarea "hero.moveLeft(2)"
click at [254, 194] on span "Run" at bounding box center [259, 195] width 20 height 5
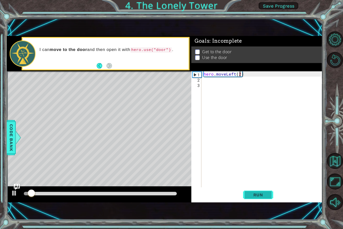
click at [254, 194] on span "Run" at bounding box center [259, 195] width 20 height 5
click at [228, 79] on div "hero . moveLeft ( 2 )" at bounding box center [263, 134] width 121 height 127
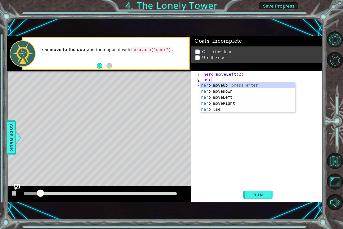
type textarea "hero"
click at [232, 85] on div "hero .moveUp press enter hero .moveDown press enter hero .moveLeft press enter …" at bounding box center [247, 103] width 95 height 42
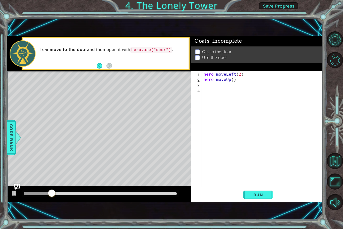
scroll to position [0, 0]
click at [232, 80] on div "hero . moveLeft ( 2 ) hero . moveUp ( )" at bounding box center [263, 134] width 121 height 127
click at [238, 75] on div "hero . moveLeft ( 2 ) hero . moveUp ( )" at bounding box center [263, 134] width 121 height 127
click at [242, 75] on div "hero . moveLeft ( 2 ) hero . moveUp ( )" at bounding box center [263, 134] width 121 height 127
click at [240, 75] on div "hero . moveLeft ( 2 ) hero . moveUp ( )" at bounding box center [263, 134] width 121 height 127
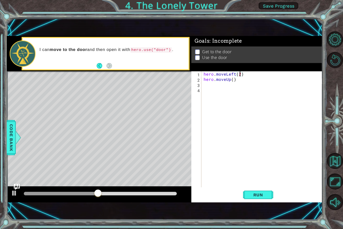
type textarea "hero.moveLeft()"
click at [231, 85] on div "hero . moveLeft ( ) hero . moveUp ( )" at bounding box center [263, 134] width 121 height 127
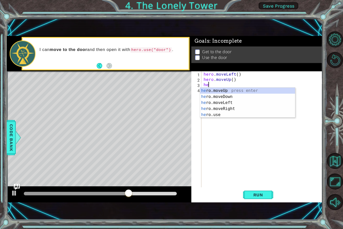
type textarea "hero"
click at [231, 108] on div "hero .moveUp press enter hero .moveDown press enter hero .moveLeft press enter …" at bounding box center [247, 109] width 95 height 42
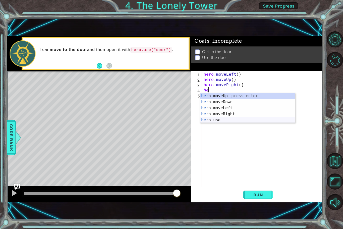
click at [226, 120] on div "he ro.moveUp press enter he ro.moveDown press enter he ro.moveLeft press enter …" at bounding box center [247, 114] width 95 height 42
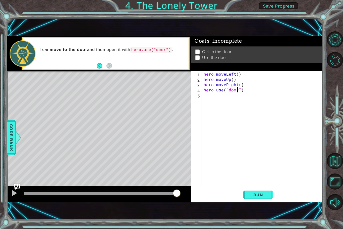
scroll to position [0, 2]
click at [234, 81] on div "hero . moveLeft ( ) hero . moveUp ( ) hero . moveRight ( ) hero . use ( "door" )" at bounding box center [263, 134] width 121 height 127
click at [270, 196] on button "Run" at bounding box center [258, 194] width 30 height 13
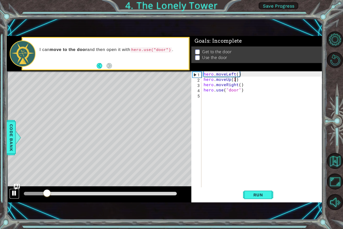
click at [16, 193] on div at bounding box center [14, 193] width 7 height 7
click at [260, 195] on span "Run" at bounding box center [259, 195] width 20 height 5
click at [11, 192] on div at bounding box center [14, 193] width 7 height 7
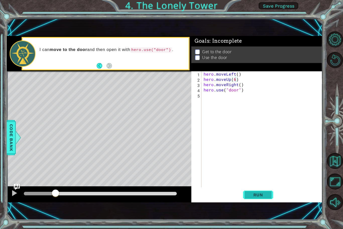
click at [261, 194] on span "Run" at bounding box center [259, 195] width 20 height 5
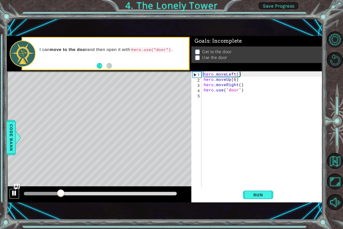
click at [15, 192] on div at bounding box center [14, 193] width 7 height 7
type textarea "hero.moveUp(1)"
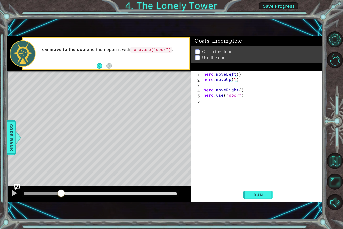
scroll to position [0, 0]
type textarea "hero.moveUp(1)"
click at [258, 195] on span "Run" at bounding box center [259, 195] width 20 height 5
click at [18, 197] on button at bounding box center [14, 194] width 10 height 10
click at [244, 90] on div "hero . moveLeft ( ) hero . moveUp ( 1 ) hero . moveRight ( ) hero . use ( "door…" at bounding box center [263, 134] width 121 height 127
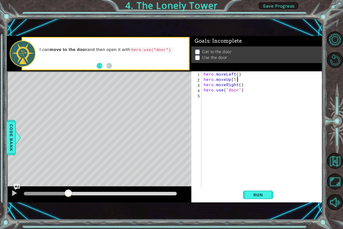
type textarea "hero.use("door")"
click at [206, 99] on div "hero . moveLeft ( ) hero . moveUp ( 1 ) hero . moveRight ( ) hero . use ( "door…" at bounding box center [263, 134] width 121 height 127
click at [239, 73] on div "hero . moveLeft ( ) hero . moveUp ( ) hero . moveRight ( ) hero . use ( "door" )" at bounding box center [263, 134] width 121 height 127
click at [233, 80] on div "hero . moveLeft ( 3 ) hero . moveUp ( ) hero . moveRight ( ) hero . use ( "door…" at bounding box center [263, 134] width 121 height 127
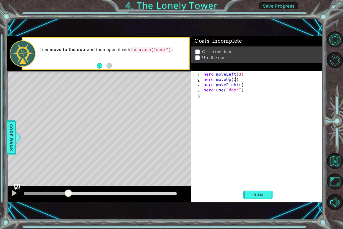
click at [241, 85] on div "hero . moveLeft ( 3 ) hero . moveUp ( 2 ) hero . moveRight ( ) hero . use ( "do…" at bounding box center [263, 134] width 121 height 127
click at [264, 196] on span "Run" at bounding box center [259, 195] width 20 height 5
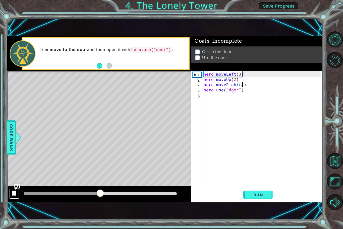
click at [16, 193] on div at bounding box center [14, 193] width 7 height 7
click at [202, 89] on div "hero.moveRight(3) 1 2 3 4 5 hero . moveLeft ( 3 ) hero . moveUp ( 2 ) hero . mo…" at bounding box center [257, 129] width 130 height 116
click at [204, 89] on div "hero . moveLeft ( 3 ) hero . moveUp ( 2 ) hero . moveRight ( 3 ) hero . use ( "…" at bounding box center [263, 134] width 121 height 127
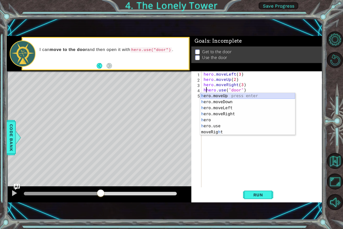
click at [231, 95] on div "h ero.moveUp press enter h ero.moveDown press enter h ero.moveLeft press enter …" at bounding box center [247, 120] width 95 height 54
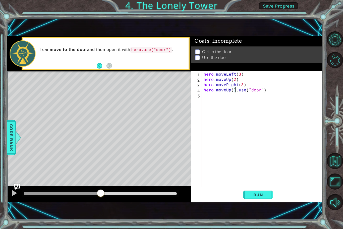
scroll to position [0, 2]
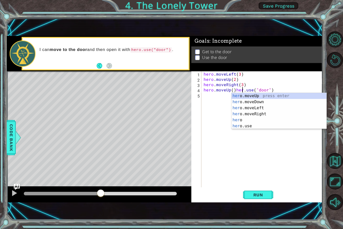
type textarea "hero.moveUp()hero.use("door")"
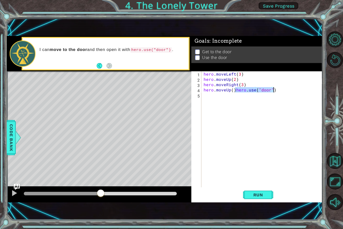
drag, startPoint x: 235, startPoint y: 89, endPoint x: 310, endPoint y: 90, distance: 74.9
click at [310, 90] on div "hero . moveLeft ( 3 ) hero . moveUp ( 2 ) hero . moveRight ( 3 ) hero . moveUp …" at bounding box center [263, 134] width 121 height 127
click at [224, 96] on div "hero . moveLeft ( 3 ) hero . moveUp ( 2 ) hero . moveRight ( 3 ) hero . moveUp …" at bounding box center [263, 134] width 121 height 127
paste textarea "hero.use("door")"
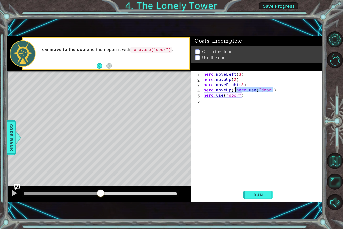
drag, startPoint x: 275, startPoint y: 89, endPoint x: 236, endPoint y: 90, distance: 39.0
click at [236, 90] on div "hero . moveLeft ( 3 ) hero . moveUp ( 2 ) hero . moveRight ( 3 ) hero . moveUp …" at bounding box center [263, 134] width 121 height 127
click at [233, 91] on div "hero . moveLeft ( 3 ) hero . moveUp ( 2 ) hero . moveRight ( 3 ) hero . moveUp …" at bounding box center [263, 134] width 121 height 127
type textarea "hero.moveUp(2)"
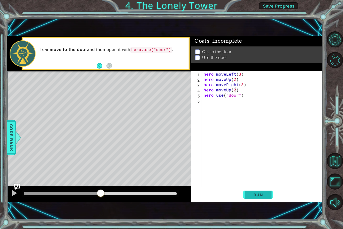
click at [258, 192] on button "Run" at bounding box center [258, 194] width 30 height 13
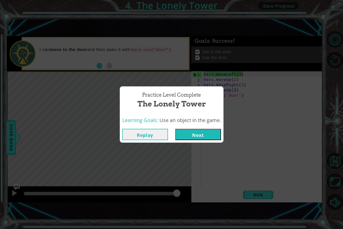
click at [213, 133] on button "Next" at bounding box center [198, 134] width 46 height 11
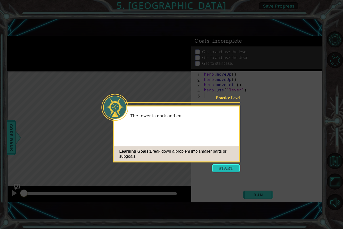
click at [226, 168] on button "Start" at bounding box center [226, 168] width 29 height 8
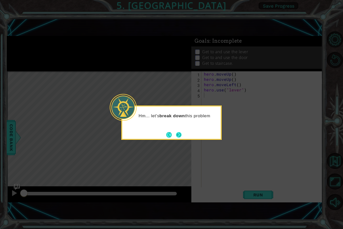
click at [179, 135] on button "Next" at bounding box center [179, 135] width 6 height 6
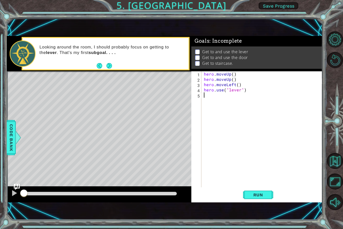
click at [233, 75] on div "hero . moveUp ( ) hero . moveUp ( ) hero . moveLeft ( ) hero . use ( "lever" )" at bounding box center [263, 134] width 121 height 127
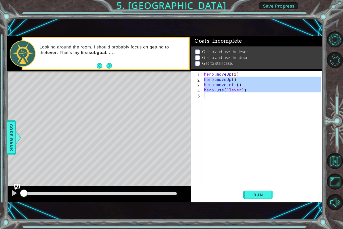
drag, startPoint x: 204, startPoint y: 79, endPoint x: 265, endPoint y: 103, distance: 66.2
click at [265, 103] on div "hero . moveUp ( 2 ) hero . moveUp ( ) hero . moveLeft ( ) hero . use ( "lever" )" at bounding box center [263, 134] width 121 height 127
type textarea "hero.use("lever")"
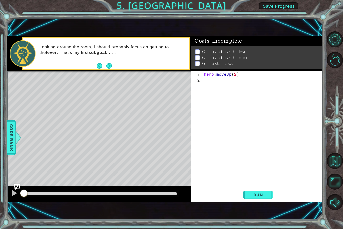
type textarea "h"
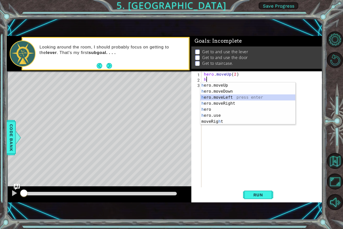
click at [224, 97] on div "h ero.moveUp press enter h ero.moveDown press enter h ero.moveLeft press enter …" at bounding box center [248, 109] width 95 height 54
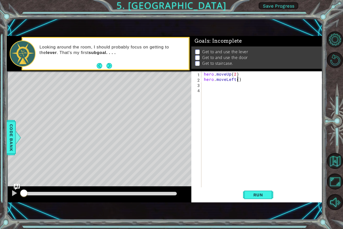
click at [237, 80] on div "hero . moveUp ( 2 ) hero . moveLeft ( )" at bounding box center [263, 134] width 121 height 127
type textarea "hero.moveLeft(1)"
click at [216, 83] on div "hero . moveUp ( 2 ) hero . moveLeft ( 1 )" at bounding box center [263, 134] width 121 height 127
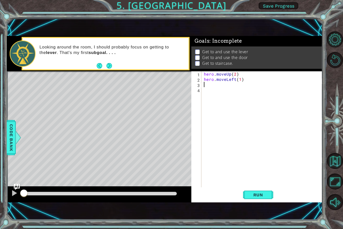
type textarea "h"
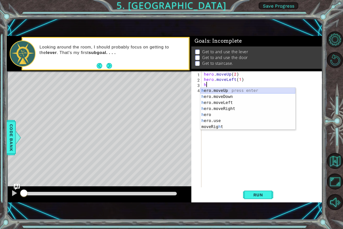
click at [236, 91] on div "h ero.moveUp press enter h ero.moveDown press enter h ero.moveLeft press enter …" at bounding box center [248, 115] width 95 height 54
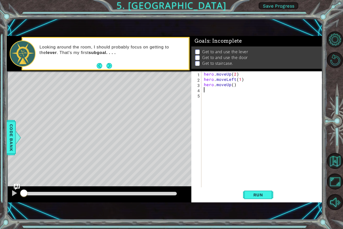
click at [233, 84] on div "hero . moveUp ( 2 ) hero . moveLeft ( 1 ) hero . moveUp ( )" at bounding box center [263, 134] width 121 height 127
type textarea "hero.moveUp(1)"
click at [260, 195] on span "Run" at bounding box center [259, 195] width 20 height 5
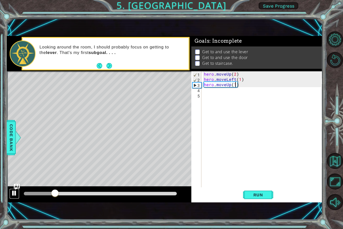
click at [17, 193] on div at bounding box center [14, 193] width 7 height 7
click at [205, 92] on div "hero . moveUp ( 2 ) hero . moveLeft ( 1 ) hero . moveUp ( 1 )" at bounding box center [263, 134] width 121 height 127
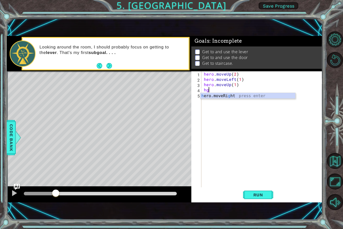
type textarea "h"
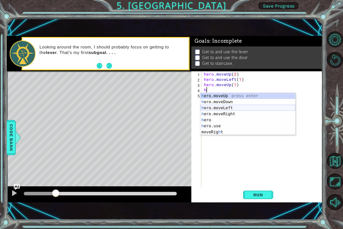
click at [235, 108] on div "h ero.moveUp press enter h ero.moveDown press enter h ero.moveLeft press enter …" at bounding box center [248, 120] width 95 height 54
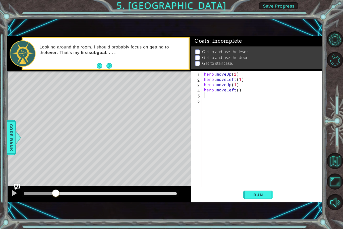
click at [237, 93] on div "hero . moveUp ( 2 ) hero . moveLeft ( 1 ) hero . moveUp ( 1 ) hero . moveLeft (…" at bounding box center [263, 134] width 121 height 127
click at [237, 91] on div "hero . moveUp ( 2 ) hero . moveLeft ( 1 ) hero . moveUp ( 1 ) hero . moveLeft (…" at bounding box center [263, 134] width 121 height 127
type textarea "hero.moveLeft(2)"
click at [224, 97] on div "hero . moveUp ( 2 ) hero . moveLeft ( 1 ) hero . moveUp ( 1 ) hero . moveLeft (…" at bounding box center [263, 134] width 121 height 127
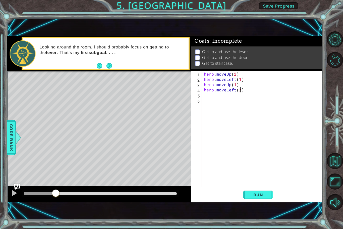
scroll to position [0, 0]
type textarea "h"
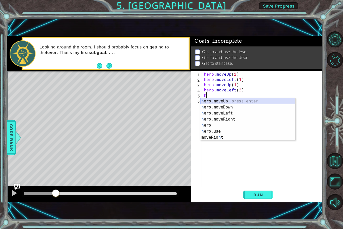
click at [228, 102] on div "h ero.moveUp press enter h ero.moveDown press enter h ero.moveLeft press enter …" at bounding box center [248, 125] width 95 height 54
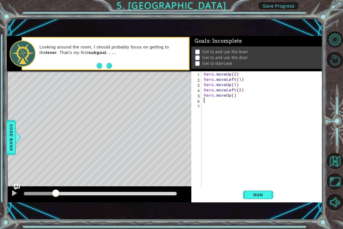
click at [234, 95] on div "hero . moveUp ( 2 ) hero . moveLeft ( 1 ) hero . moveUp ( 1 ) hero . moveLeft (…" at bounding box center [263, 134] width 121 height 127
click at [254, 196] on span "Run" at bounding box center [259, 195] width 20 height 5
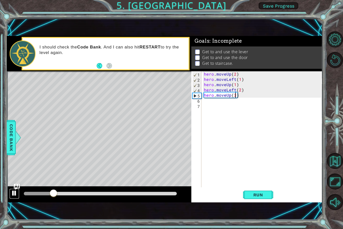
click at [16, 193] on div at bounding box center [14, 193] width 7 height 7
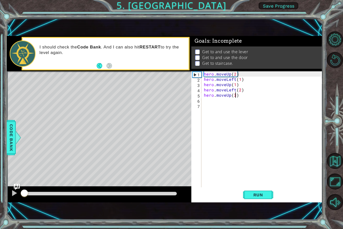
drag, startPoint x: 55, startPoint y: 190, endPoint x: 0, endPoint y: 197, distance: 55.7
click at [0, 197] on div "1 ההההההההההההההההההההההההההההההההההההההההההההההההההההההההההההההההההההההההההההה…" at bounding box center [171, 114] width 343 height 229
click at [204, 90] on div "hero . moveUp ( 2 ) hero . moveLeft ( 1 ) hero . moveUp ( 1 ) hero . moveLeft (…" at bounding box center [263, 134] width 121 height 127
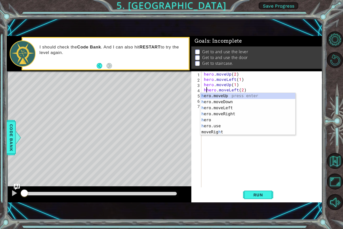
scroll to position [0, 0]
click at [219, 127] on div "h ero.moveUp press enter h ero.moveDown press enter h ero.moveLeft press enter …" at bounding box center [248, 120] width 95 height 54
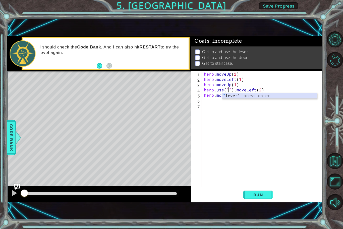
click at [238, 96] on div "" lever" press enter" at bounding box center [269, 102] width 95 height 18
type textarea "hero.use("lever").moveLeft(2)"
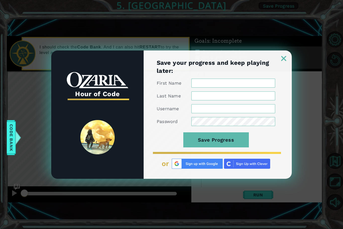
click at [228, 80] on input "First Name" at bounding box center [234, 83] width 84 height 9
type input "p"
click at [209, 163] on img at bounding box center [197, 164] width 51 height 10
click at [280, 55] on link at bounding box center [284, 55] width 16 height 4
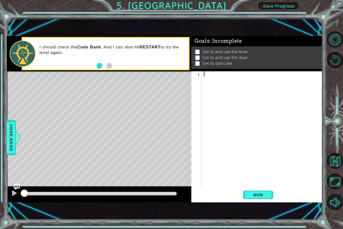
type textarea "h"
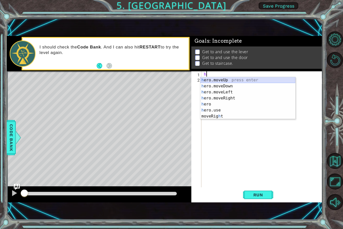
click at [228, 79] on div "h ero.moveUp press enter h ero.moveDown press enter h ero.moveLeft press enter …" at bounding box center [248, 104] width 95 height 54
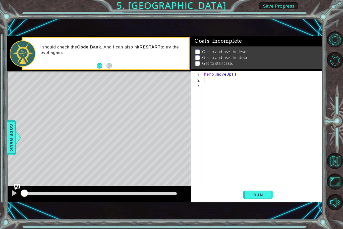
click at [233, 75] on div "hero . moveUp ( )" at bounding box center [263, 134] width 121 height 127
type textarea "hero.moveUp(2)"
click at [205, 78] on div "hero . moveUp ( 2 )" at bounding box center [263, 134] width 121 height 127
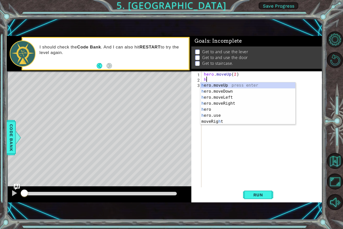
type textarea "he"
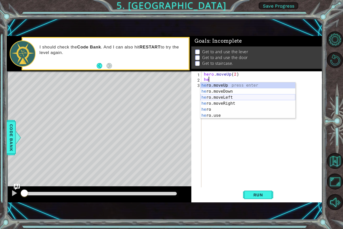
click at [247, 97] on div "he ro.moveUp press enter he ro.moveDown press enter he ro.moveLeft press enter …" at bounding box center [248, 106] width 95 height 48
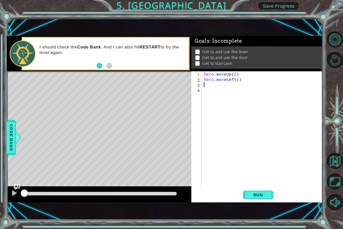
click at [237, 79] on div "hero . moveUp ( 2 ) hero . moveLeft ( )" at bounding box center [263, 134] width 121 height 127
type textarea "hero.moveLeft(1)"
click at [227, 84] on div "hero . moveUp ( 2 ) hero . moveLeft ( 1 )" at bounding box center [263, 134] width 121 height 127
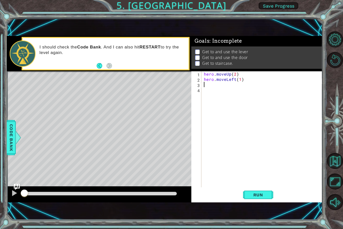
type textarea "h"
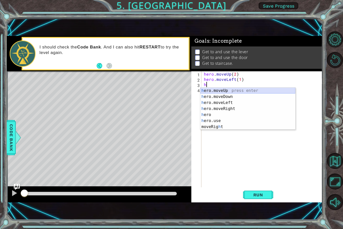
click at [240, 90] on div "h ero.moveUp press enter h ero.moveDown press enter h ero.moveLeft press enter …" at bounding box center [248, 115] width 95 height 54
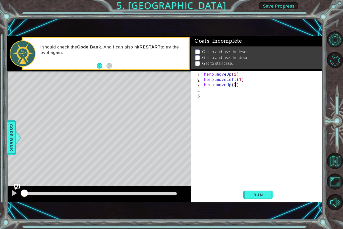
scroll to position [0, 2]
type textarea "hero.moveUp(2)"
click at [264, 199] on button "Run" at bounding box center [258, 194] width 30 height 13
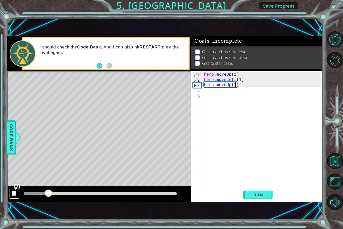
click at [14, 194] on div at bounding box center [14, 193] width 7 height 7
click at [209, 91] on div "hero . moveUp ( 2 ) hero . moveLeft ( 1 ) hero . moveUp ( 2 )" at bounding box center [263, 134] width 121 height 127
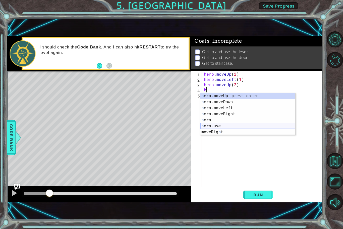
click at [208, 124] on div "h ero.moveUp press enter h ero.moveDown press enter h ero.moveLeft press enter …" at bounding box center [248, 120] width 95 height 54
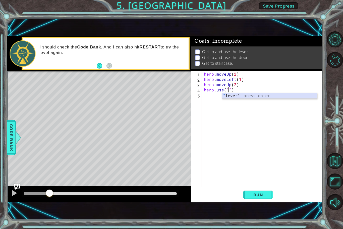
click at [242, 95] on div "" lever" press enter" at bounding box center [269, 102] width 95 height 18
type textarea "hero.use("lever")"
click at [208, 95] on div "hero . moveUp ( 2 ) hero . moveLeft ( 1 ) hero . moveUp ( 2 ) hero . use ( "lev…" at bounding box center [263, 134] width 121 height 127
type textarea "h"
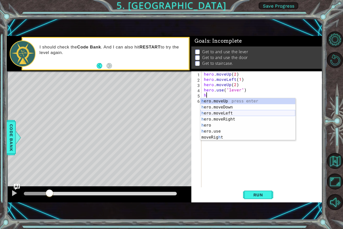
click at [226, 111] on div "h ero.moveUp press enter h ero.moveDown press enter h ero.moveLeft press enter …" at bounding box center [248, 125] width 95 height 54
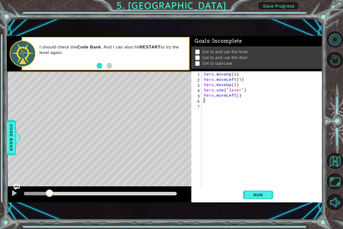
click at [237, 97] on div "hero . moveUp ( 2 ) hero . moveLeft ( 1 ) hero . moveUp ( 2 ) hero . use ( "lev…" at bounding box center [263, 134] width 121 height 127
type textarea "hero.moveLeft(2)"
click at [216, 104] on div "hero . moveUp ( 2 ) hero . moveLeft ( 1 ) hero . moveUp ( 2 ) hero . use ( "lev…" at bounding box center [263, 134] width 121 height 127
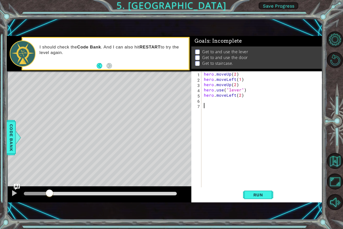
click at [215, 102] on div "hero . moveUp ( 2 ) hero . moveLeft ( 1 ) hero . moveUp ( 2 ) hero . use ( "lev…" at bounding box center [263, 134] width 121 height 127
type textarea "h"
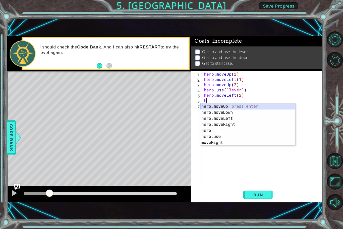
click at [224, 107] on div "h ero.moveUp press enter h ero.moveDown press enter h ero.moveLeft press enter …" at bounding box center [248, 131] width 95 height 54
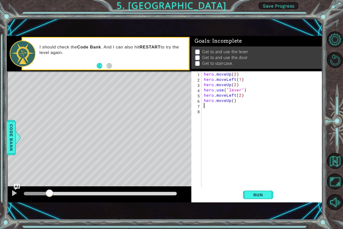
click at [233, 102] on div "hero . moveUp ( 2 ) hero . moveLeft ( 1 ) hero . moveUp ( 2 ) hero . use ( "lev…" at bounding box center [263, 134] width 121 height 127
click at [259, 198] on button "Run" at bounding box center [258, 194] width 30 height 13
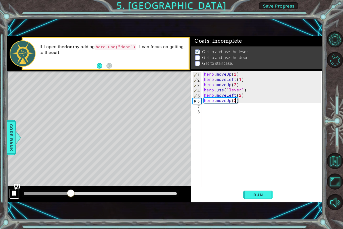
click at [14, 194] on div at bounding box center [14, 193] width 7 height 7
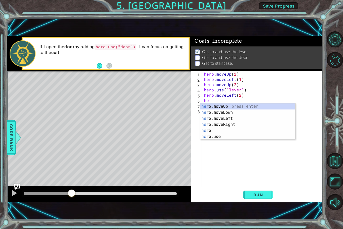
scroll to position [0, 0]
type textarea "h"
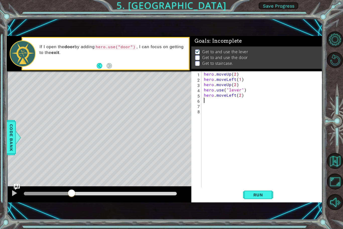
click at [241, 96] on div "hero . moveUp ( 2 ) hero . moveLeft ( 1 ) hero . moveUp ( 2 ) hero . use ( "lev…" at bounding box center [263, 134] width 121 height 127
type textarea "hero.moveLeft(1)"
click at [208, 103] on div "hero . moveUp ( 2 ) hero . moveLeft ( 1 ) hero . moveUp ( 2 ) hero . use ( "lev…" at bounding box center [263, 134] width 121 height 127
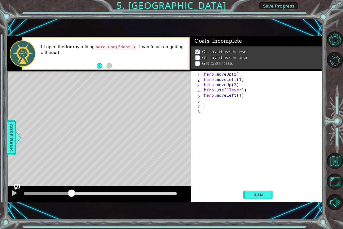
click at [204, 98] on div "hero . moveUp ( 2 ) hero . moveLeft ( 1 ) hero . moveUp ( 2 ) hero . use ( "lev…" at bounding box center [263, 134] width 121 height 127
click at [202, 109] on div "1 2 3 4 5 6 7 8 hero . moveUp ( 2 ) hero . moveLeft ( 1 ) hero . moveUp ( 2 ) h…" at bounding box center [257, 129] width 130 height 116
click at [204, 111] on div "hero . moveUp ( 2 ) hero . moveLeft ( 1 ) hero . moveUp ( 2 ) hero . use ( "lev…" at bounding box center [263, 134] width 121 height 127
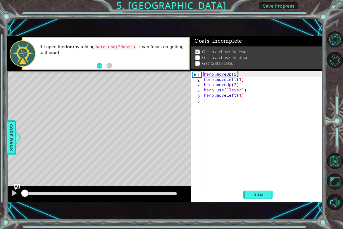
click at [25, 194] on div at bounding box center [24, 194] width 1 height 4
type textarea "h"
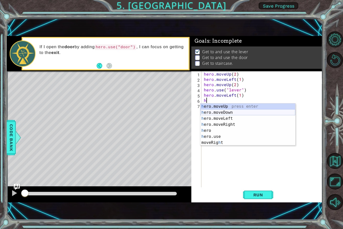
click at [226, 111] on div "h ero.moveUp press enter h ero.moveDown press enter h ero.moveLeft press enter …" at bounding box center [248, 131] width 95 height 54
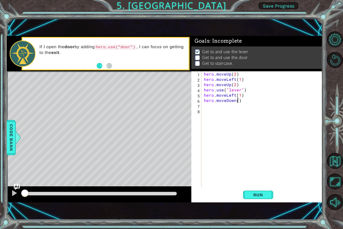
click at [237, 103] on div "hero . moveUp ( 2 ) hero . moveLeft ( 1 ) hero . moveUp ( 2 ) hero . use ( "lev…" at bounding box center [263, 134] width 121 height 127
type textarea "hero.moveDown(1)"
click at [216, 107] on div "hero . moveUp ( 2 ) hero . moveLeft ( 1 ) hero . moveUp ( 2 ) hero . use ( "lev…" at bounding box center [263, 134] width 121 height 127
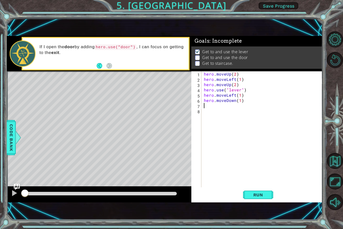
type textarea "h"
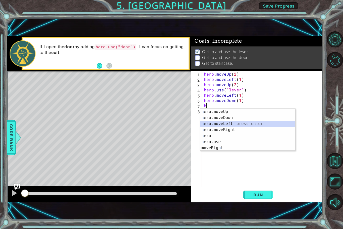
click at [221, 124] on div "h ero.moveUp press enter h ero.moveDown press enter h ero.moveLeft press enter …" at bounding box center [248, 136] width 95 height 54
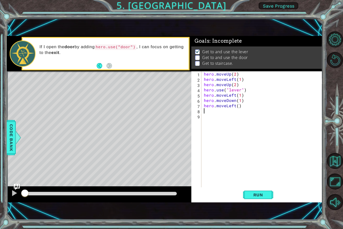
click at [237, 106] on div "hero . moveUp ( 2 ) hero . moveLeft ( 1 ) hero . moveUp ( 2 ) hero . use ( "lev…" at bounding box center [263, 134] width 121 height 127
click at [271, 195] on button "Run" at bounding box center [258, 194] width 30 height 13
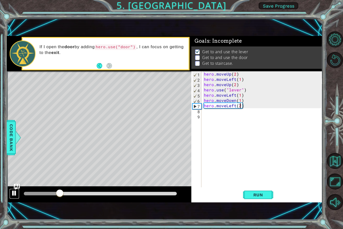
click at [15, 191] on div at bounding box center [14, 193] width 7 height 7
click at [15, 193] on div at bounding box center [14, 193] width 7 height 7
click at [16, 194] on div at bounding box center [14, 193] width 7 height 7
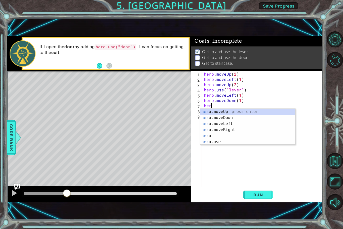
scroll to position [0, 0]
type textarea "h"
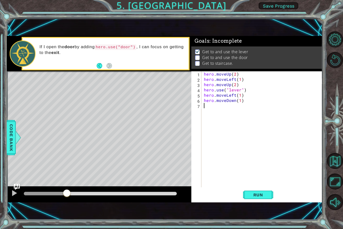
type textarea "h"
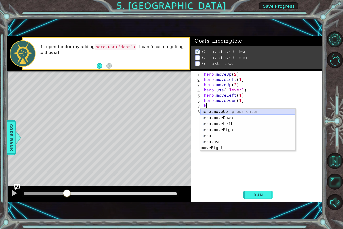
click at [238, 114] on div "h ero.moveUp press enter h ero.moveDown press enter h ero.moveLeft press enter …" at bounding box center [248, 136] width 95 height 54
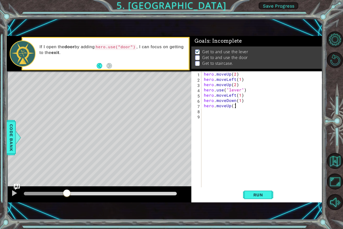
click at [234, 107] on div "hero . moveUp ( 2 ) hero . moveLeft ( 1 ) hero . moveUp ( 2 ) hero . use ( "lev…" at bounding box center [263, 134] width 121 height 127
click at [232, 106] on div "hero . moveUp ( 2 ) hero . moveLeft ( 1 ) hero . moveUp ( 2 ) hero . use ( "lev…" at bounding box center [263, 134] width 121 height 127
type textarea "hero.moveUp(2)"
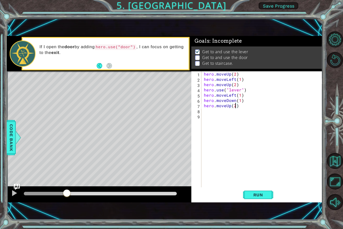
click at [214, 111] on div "hero . moveUp ( 2 ) hero . moveLeft ( 1 ) hero . moveUp ( 2 ) hero . use ( "lev…" at bounding box center [263, 134] width 121 height 127
type textarea "h"
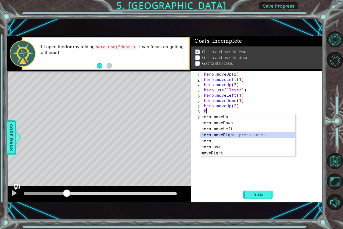
click at [233, 133] on div "h ero.moveUp press enter h ero.moveDown press enter h ero.moveLeft press enter …" at bounding box center [248, 141] width 95 height 54
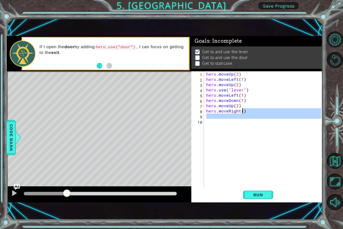
drag, startPoint x: 216, startPoint y: 123, endPoint x: 242, endPoint y: 113, distance: 28.0
click at [242, 113] on div "hero . moveUp ( 2 ) hero . moveLeft ( 1 ) hero . moveUp ( 2 ) hero . use ( "lev…" at bounding box center [264, 134] width 119 height 127
type textarea "hero.moveRight()"
click at [234, 116] on div "hero . moveUp ( 2 ) hero . moveLeft ( 1 ) hero . moveUp ( 2 ) hero . use ( "lev…" at bounding box center [263, 129] width 116 height 116
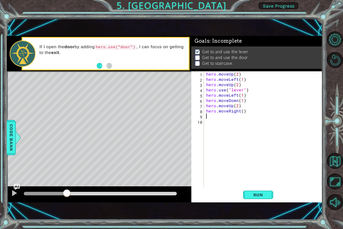
type textarea "h"
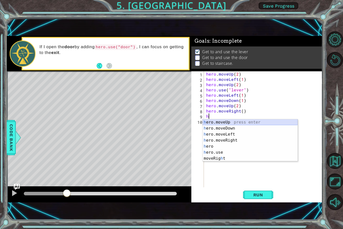
click at [240, 122] on div "h ero.moveUp press enter h ero.moveDown press enter h ero.moveLeft press enter …" at bounding box center [250, 146] width 95 height 54
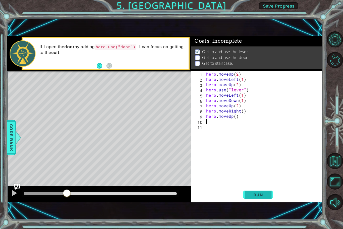
click at [254, 193] on span "Run" at bounding box center [259, 195] width 20 height 5
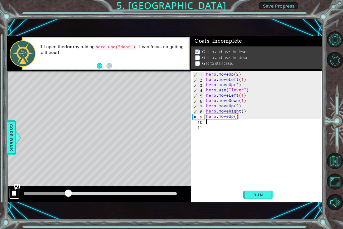
click at [16, 195] on div at bounding box center [14, 193] width 7 height 7
click at [256, 194] on span "Run" at bounding box center [259, 195] width 20 height 5
click at [15, 193] on div at bounding box center [14, 193] width 7 height 7
click at [239, 111] on div "hero . moveUp ( 2 ) hero . moveLeft ( 1 ) hero . moveUp ( 2 ) hero . use ( "lev…" at bounding box center [264, 134] width 119 height 127
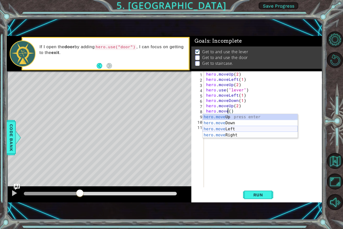
click at [235, 128] on div "hero.move Up press enter hero.move Down press enter hero.move Left press enter …" at bounding box center [250, 132] width 95 height 36
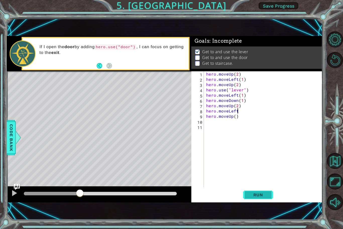
click at [263, 198] on button "Run" at bounding box center [258, 194] width 30 height 13
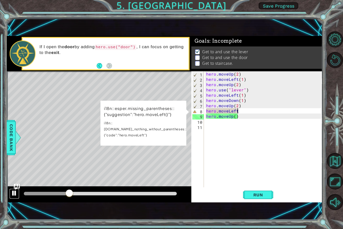
click at [16, 194] on div at bounding box center [14, 193] width 7 height 7
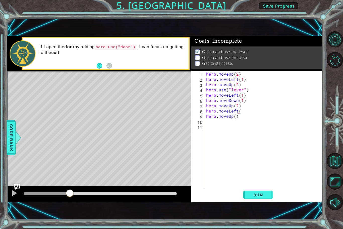
scroll to position [0, 2]
click at [265, 194] on span "Run" at bounding box center [259, 195] width 20 height 5
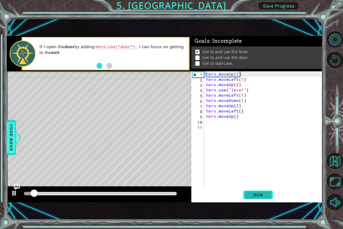
click at [265, 194] on span "Run" at bounding box center [259, 195] width 20 height 5
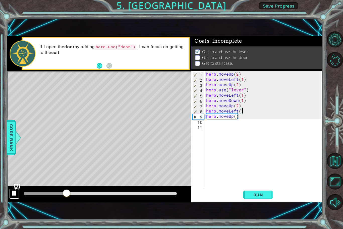
click at [16, 196] on div at bounding box center [14, 193] width 7 height 7
click at [242, 116] on div "hero . moveUp ( 2 ) hero . moveLeft ( 1 ) hero . moveUp ( 2 ) hero . use ( "lev…" at bounding box center [264, 134] width 119 height 127
type textarea "hero.moveUp()"
click at [204, 127] on div "hero.moveUp() 1 2 3 4 5 6 7 8 9 10 11 hero . moveUp ( 2 ) hero . moveLeft ( 1 )…" at bounding box center [257, 129] width 130 height 116
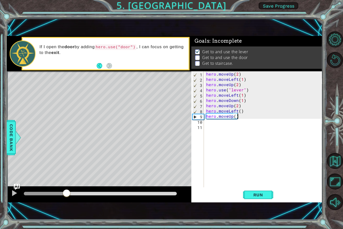
click at [209, 127] on div "hero . moveUp ( 2 ) hero . moveLeft ( 1 ) hero . moveUp ( 2 ) hero . use ( "lev…" at bounding box center [264, 134] width 119 height 127
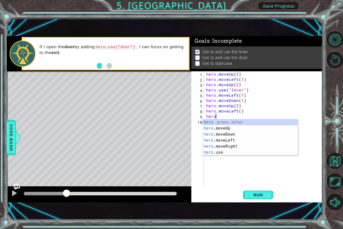
type textarea "h"
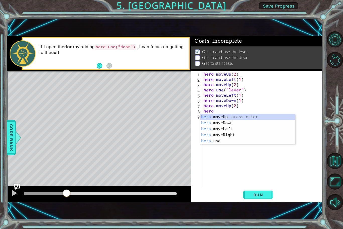
type textarea "h"
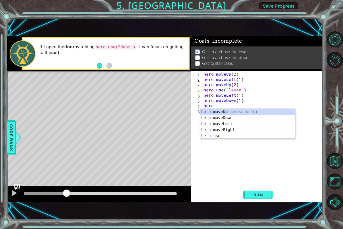
type textarea "h"
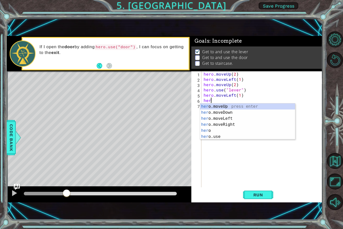
type textarea "h"
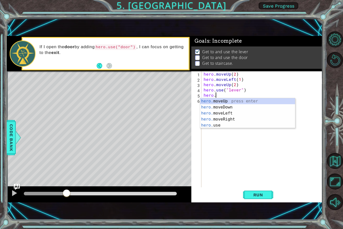
type textarea "h"
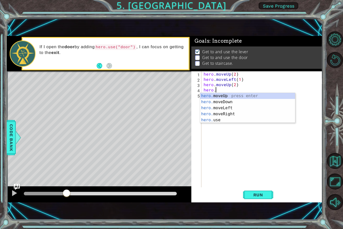
type textarea "h"
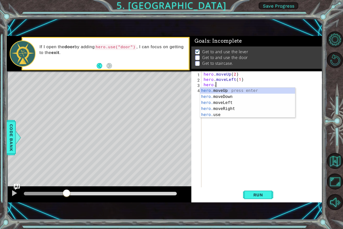
type textarea "h"
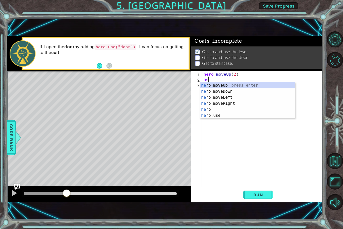
type textarea "h"
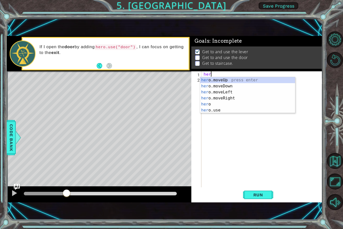
type textarea "h"
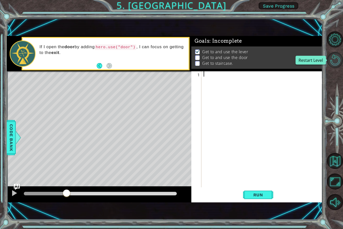
click at [335, 65] on button "Restart Level" at bounding box center [335, 60] width 16 height 16
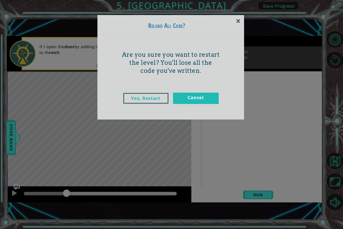
click at [161, 96] on link "Yes, Restart" at bounding box center [146, 98] width 46 height 11
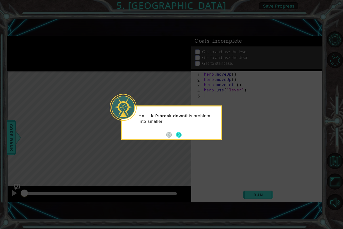
click at [178, 138] on button "Next" at bounding box center [179, 135] width 6 height 6
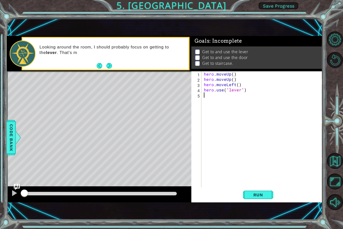
click at [233, 74] on div "hero . moveUp ( ) hero . moveUp ( ) hero . moveLeft ( ) hero . use ( "lever" )" at bounding box center [263, 134] width 121 height 127
click at [233, 80] on div "hero . moveUp ( 2 ) hero . moveUp ( ) hero . moveLeft ( ) hero . use ( "lever" )" at bounding box center [263, 134] width 121 height 127
click at [238, 85] on div "hero . moveUp ( 2 ) hero . moveUp ( ) hero . moveLeft ( ) hero . use ( "lever" )" at bounding box center [263, 134] width 121 height 127
click at [253, 197] on button "Run" at bounding box center [258, 194] width 30 height 13
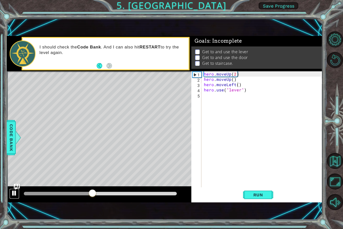
click at [13, 195] on div at bounding box center [14, 193] width 7 height 7
click at [18, 137] on div at bounding box center [18, 137] width 6 height 15
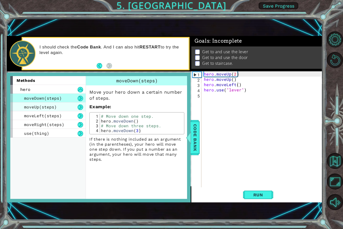
click at [48, 107] on span "moveUp(steps)" at bounding box center [40, 106] width 33 height 5
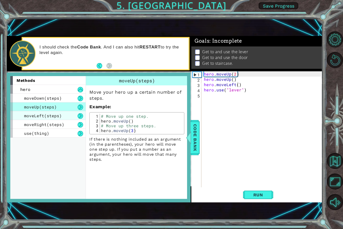
click at [51, 116] on span "moveLeft(steps)" at bounding box center [43, 115] width 38 height 5
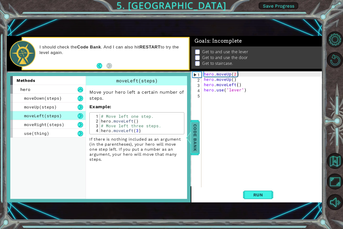
click at [197, 133] on span "Code Bank" at bounding box center [195, 137] width 8 height 31
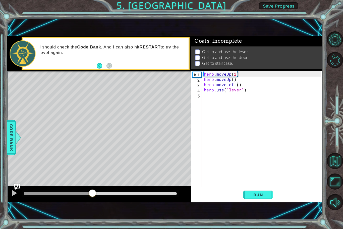
click at [237, 85] on div "hero . moveUp ( 2 ) hero . moveUp ( ) hero . moveLeft ( ) hero . use ( "lever" )" at bounding box center [263, 134] width 121 height 127
type textarea "hero.moveLeft(3)"
click at [259, 195] on span "Run" at bounding box center [259, 195] width 20 height 5
click at [15, 191] on div at bounding box center [14, 193] width 7 height 7
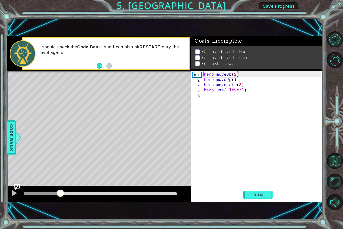
click at [264, 119] on div "hero . moveUp ( 2 ) hero . moveUp ( ) hero . moveLeft ( 3 ) hero . use ( "lever…" at bounding box center [263, 134] width 121 height 127
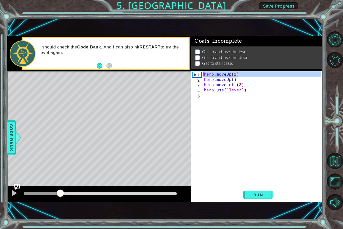
click at [195, 75] on div "1" at bounding box center [197, 74] width 9 height 5
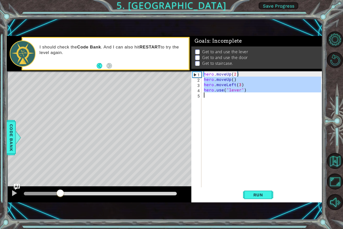
drag, startPoint x: 196, startPoint y: 79, endPoint x: 200, endPoint y: 100, distance: 20.8
type textarea "hero.use("lever")"
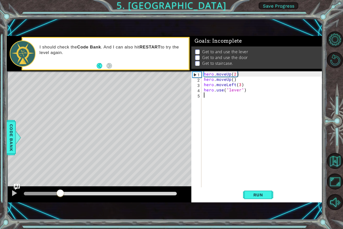
click at [212, 109] on div "hero . moveUp ( 2 ) hero . moveUp ( ) hero . moveLeft ( 3 ) hero . use ( "lever…" at bounding box center [263, 134] width 121 height 127
click at [259, 193] on span "Run" at bounding box center [259, 195] width 20 height 5
click at [194, 76] on div "1" at bounding box center [197, 74] width 9 height 5
click at [243, 75] on div "hero . moveUp ( 2 ) hero . moveUp ( ) hero . moveLeft ( 3 ) hero . use ( "lever…" at bounding box center [263, 134] width 121 height 127
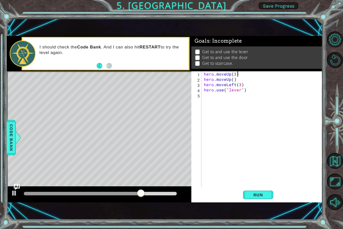
scroll to position [0, 2]
click at [12, 199] on div at bounding box center [99, 194] width 185 height 16
click at [14, 197] on div at bounding box center [14, 193] width 7 height 7
click at [24, 195] on div at bounding box center [100, 193] width 157 height 7
click at [25, 195] on div at bounding box center [24, 194] width 1 height 4
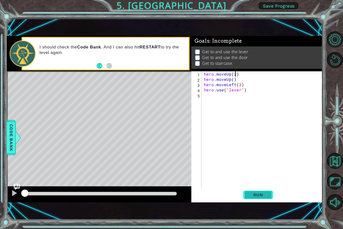
click at [250, 190] on button "Run" at bounding box center [258, 194] width 30 height 13
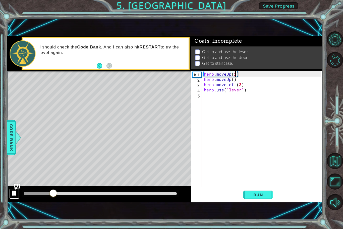
click at [16, 191] on div at bounding box center [14, 193] width 7 height 7
click at [234, 79] on div "hero . moveUp ( 2 ) hero . moveUp ( ) hero . moveLeft ( 3 ) hero . use ( "lever…" at bounding box center [263, 134] width 121 height 127
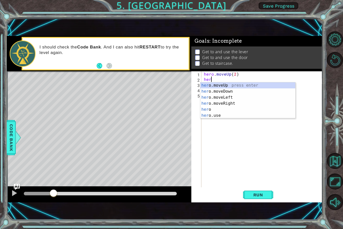
scroll to position [0, 0]
type textarea "h"
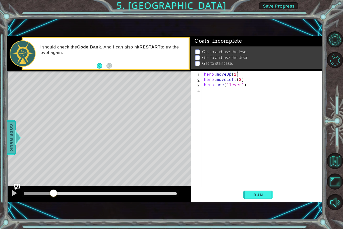
click at [17, 131] on div at bounding box center [18, 137] width 6 height 15
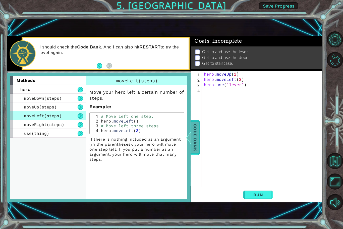
click at [195, 131] on span "Code Bank" at bounding box center [195, 137] width 8 height 31
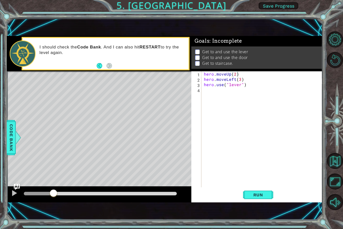
click at [235, 81] on div "hero . moveUp ( 2 ) hero . moveLeft ( 3 ) hero . use ( "lever" )" at bounding box center [263, 134] width 121 height 127
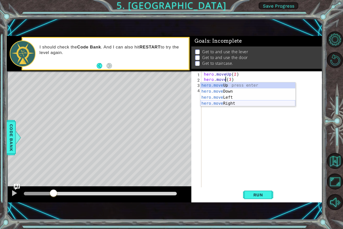
click at [228, 103] on div "hero.move Up press enter hero.move Down press enter hero.move Left press enter …" at bounding box center [248, 100] width 95 height 36
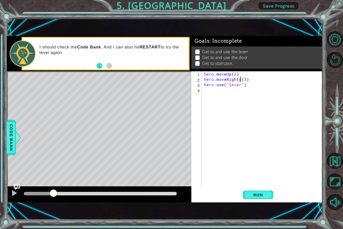
type textarea "hero.moveRight(3)"
click at [257, 93] on div "hero . moveUp ( 2 ) hero . moveRight ( 3 ) hero . use ( "lever" )" at bounding box center [263, 134] width 121 height 127
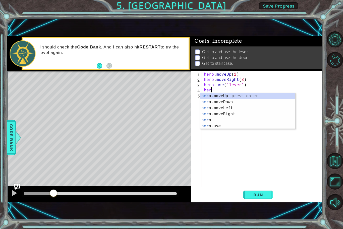
click at [263, 91] on div "hero . moveUp ( 2 ) hero . moveRight ( 3 ) hero . use ( "lever" ) her" at bounding box center [263, 134] width 121 height 127
type textarea "h"
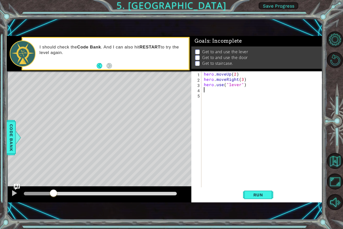
click at [238, 80] on div "hero . moveUp ( 2 ) hero . moveRight ( 3 ) hero . use ( "lever" )" at bounding box center [263, 134] width 121 height 127
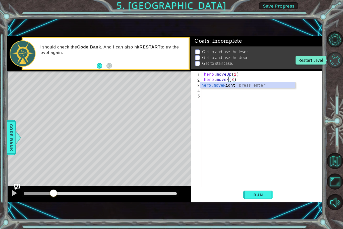
type textarea "hero.moveR(3)"
click at [333, 63] on button "Restart Level" at bounding box center [335, 60] width 16 height 16
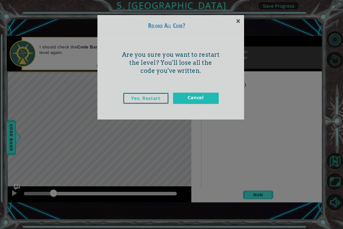
click at [146, 97] on link "Yes, Restart" at bounding box center [146, 98] width 46 height 11
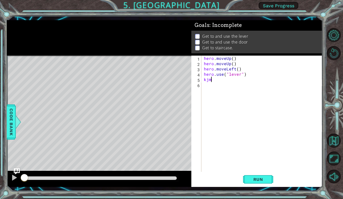
type textarea "k"
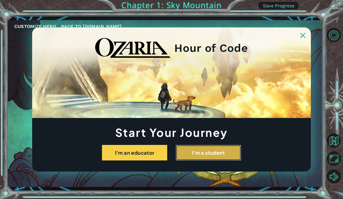
click at [229, 153] on button "I'm a student" at bounding box center [208, 153] width 65 height 16
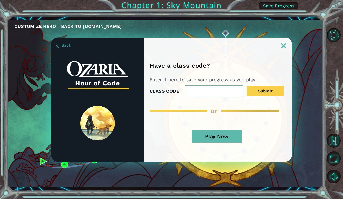
click at [226, 138] on button "Play Now" at bounding box center [217, 136] width 50 height 13
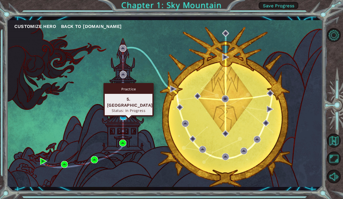
click at [125, 118] on img at bounding box center [123, 116] width 7 height 7
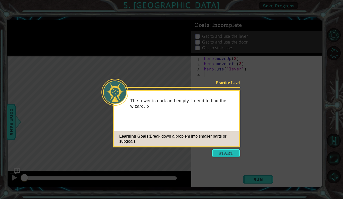
click at [213, 151] on button "Start" at bounding box center [226, 153] width 29 height 8
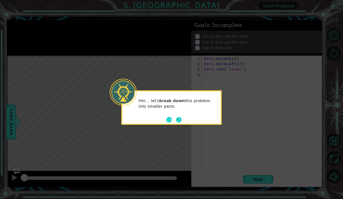
click at [181, 121] on button "Next" at bounding box center [179, 120] width 6 height 6
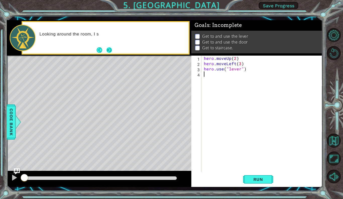
click at [108, 49] on button "Next" at bounding box center [109, 50] width 6 height 6
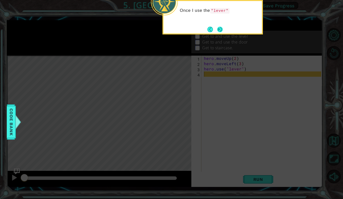
click at [218, 29] on button "Next" at bounding box center [220, 30] width 8 height 8
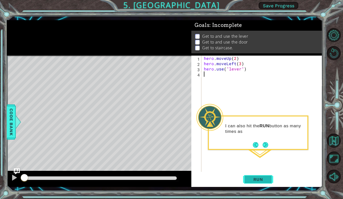
click at [263, 177] on span "Run" at bounding box center [259, 179] width 20 height 5
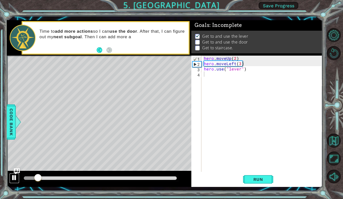
click at [12, 177] on div at bounding box center [14, 177] width 7 height 7
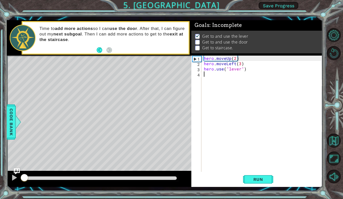
drag, startPoint x: 36, startPoint y: 178, endPoint x: 22, endPoint y: 178, distance: 13.8
click at [22, 178] on div at bounding box center [24, 177] width 9 height 9
click at [240, 65] on div "hero . moveUp ( 2 ) hero . moveLeft ( 3 ) hero . use ( "lever" )" at bounding box center [263, 119] width 121 height 127
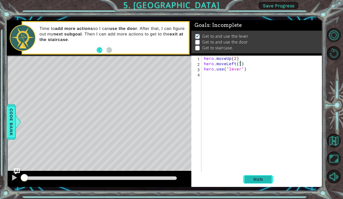
type textarea "hero.moveLeft(1)"
click at [263, 175] on button "Run" at bounding box center [258, 179] width 30 height 13
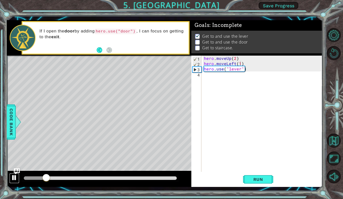
click at [12, 177] on div at bounding box center [14, 177] width 7 height 7
click at [205, 76] on div "hero . moveUp ( 2 ) hero . moveLeft ( 1 ) hero . use ( "lever" )" at bounding box center [263, 119] width 121 height 127
type textarea "h"
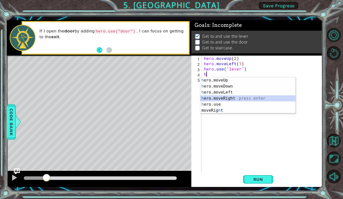
click at [236, 97] on div "h ero.moveUp press enter h ero.moveDown press enter h ero.moveLeft press enter …" at bounding box center [248, 101] width 95 height 48
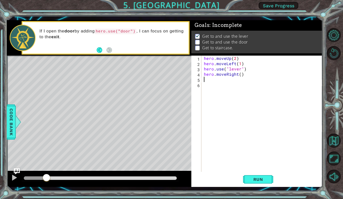
click at [240, 75] on div "hero . moveUp ( 2 ) hero . moveLeft ( 1 ) hero . use ( "lever" ) hero . moveRig…" at bounding box center [263, 119] width 121 height 127
type textarea "hero.moveRight(3)"
click at [214, 81] on div "hero . moveUp ( 2 ) hero . moveLeft ( 1 ) hero . use ( "lever" ) hero . moveRig…" at bounding box center [263, 119] width 121 height 127
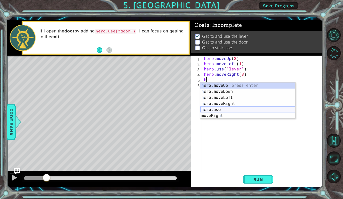
click at [222, 109] on div "h ero.moveUp press enter h ero.moveDown press enter h ero.moveLeft press enter …" at bounding box center [248, 106] width 95 height 48
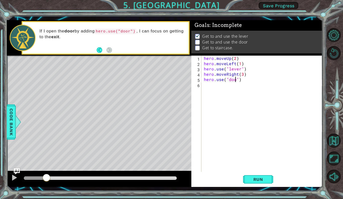
scroll to position [0, 2]
type textarea "hero.use("door")"
click at [259, 179] on span "Run" at bounding box center [259, 179] width 20 height 5
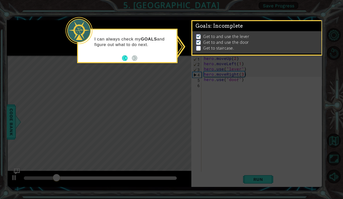
click at [184, 69] on icon at bounding box center [171, 99] width 343 height 199
click at [215, 30] on div "Goals : Incomplete" at bounding box center [257, 26] width 129 height 10
click at [180, 43] on icon at bounding box center [171, 99] width 343 height 199
click at [138, 102] on icon at bounding box center [171, 99] width 343 height 199
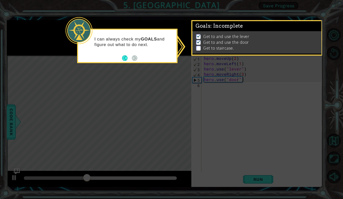
click at [138, 102] on icon at bounding box center [171, 99] width 343 height 199
click at [127, 59] on button "Back" at bounding box center [127, 58] width 10 height 6
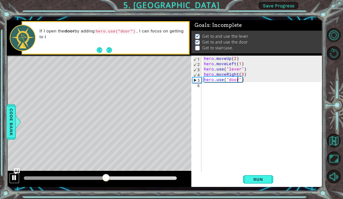
click at [14, 175] on div at bounding box center [14, 177] width 7 height 7
click at [223, 88] on div "hero . moveUp ( 2 ) hero . moveLeft ( 1 ) hero . use ( "lever" ) hero . moveRig…" at bounding box center [263, 119] width 121 height 127
type textarea "h"
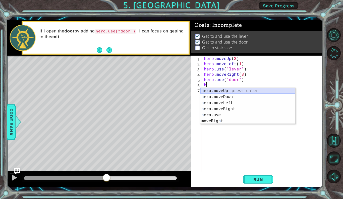
click at [227, 90] on div "h ero.moveUp press enter h ero.moveDown press enter h ero.moveLeft press enter …" at bounding box center [248, 112] width 95 height 48
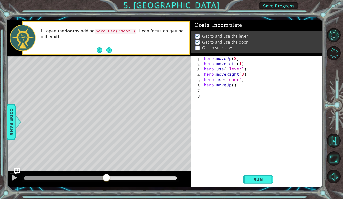
click at [233, 86] on div "hero . moveUp ( 2 ) hero . moveLeft ( 1 ) hero . use ( "lever" ) hero . moveRig…" at bounding box center [263, 119] width 121 height 127
type textarea "hero.moveUp(2)"
click at [214, 90] on div "hero . moveUp ( 2 ) hero . moveLeft ( 1 ) hero . use ( "lever" ) hero . moveRig…" at bounding box center [263, 119] width 121 height 127
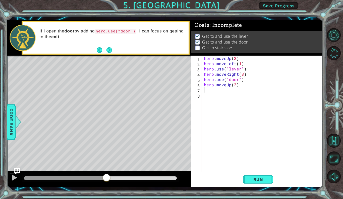
type textarea "h"
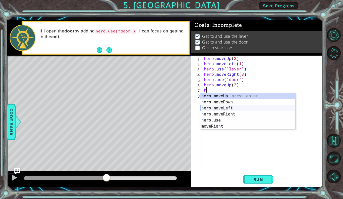
click at [230, 107] on div "h ero.moveUp press enter h ero.moveDown press enter h ero.moveLeft press enter …" at bounding box center [248, 117] width 95 height 48
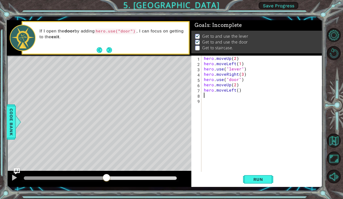
click at [238, 91] on div "hero . moveUp ( 2 ) hero . moveLeft ( 1 ) hero . use ( "lever" ) hero . moveRig…" at bounding box center [263, 119] width 121 height 127
type textarea "hero.moveLeft(3)"
click at [254, 182] on button "Run" at bounding box center [258, 179] width 30 height 13
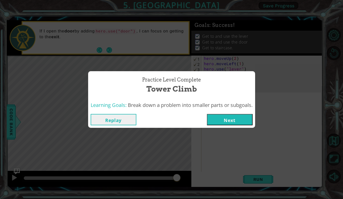
click at [229, 117] on button "Next" at bounding box center [230, 119] width 46 height 11
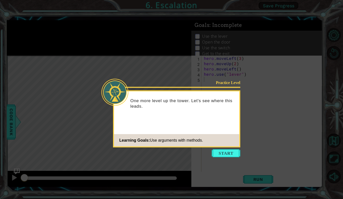
click at [232, 146] on footer "Learning Goals: Use arguments with methods." at bounding box center [176, 140] width 125 height 12
click at [234, 151] on button "Start" at bounding box center [226, 153] width 29 height 8
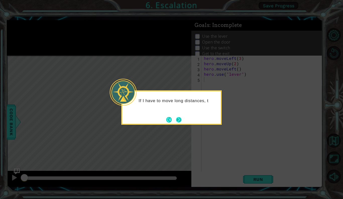
click at [178, 118] on button "Next" at bounding box center [179, 120] width 6 height 6
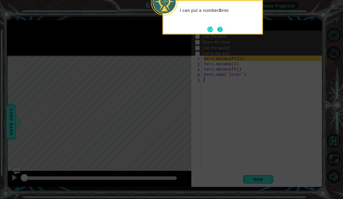
click at [221, 30] on button "Next" at bounding box center [220, 30] width 6 height 6
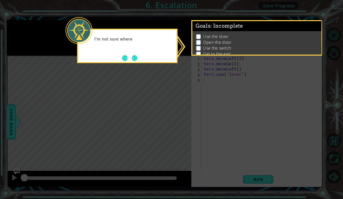
click at [192, 49] on div "Goals : Incomplete Use the lever Open the door Use the switch Get to the exit" at bounding box center [257, 37] width 131 height 35
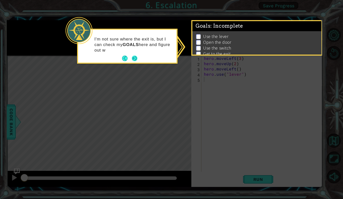
click at [137, 56] on button "Next" at bounding box center [135, 59] width 6 height 6
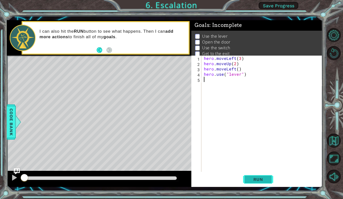
click at [249, 177] on span "Run" at bounding box center [259, 179] width 20 height 5
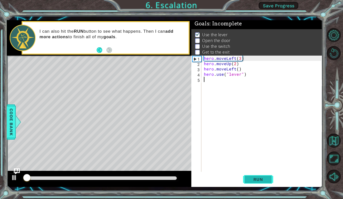
scroll to position [2, 0]
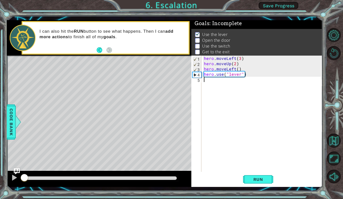
click at [24, 178] on div at bounding box center [24, 178] width 1 height 4
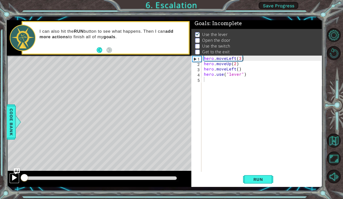
click at [11, 178] on div at bounding box center [14, 177] width 7 height 7
drag, startPoint x: 26, startPoint y: 177, endPoint x: 15, endPoint y: 177, distance: 11.1
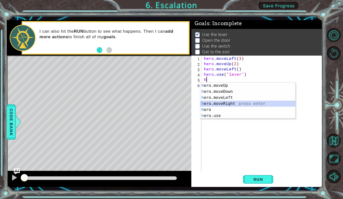
click at [243, 102] on div "h ero.moveUp press enter h ero.moveDown press enter h ero.moveLeft press enter …" at bounding box center [248, 106] width 95 height 48
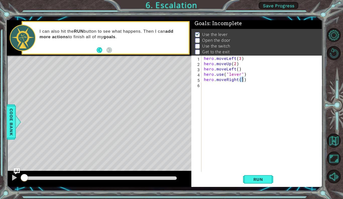
type textarea "hero.moveRight()"
click at [222, 83] on div "hero . moveLeft ( 3 ) hero . moveUp ( 2 ) hero . moveLeft ( ) hero . use ( "lev…" at bounding box center [263, 119] width 121 height 127
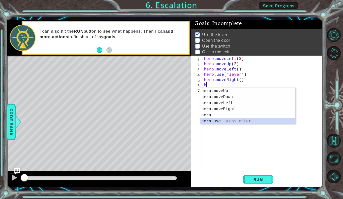
click at [221, 119] on div "h ero.moveUp press enter h ero.moveDown press enter h ero.moveLeft press enter …" at bounding box center [248, 112] width 95 height 48
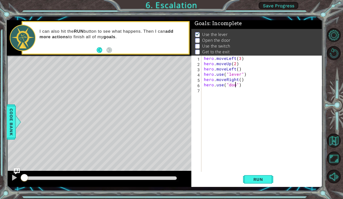
type textarea "hero.use("door")"
click at [224, 92] on div "hero . moveLeft ( 3 ) hero . moveUp ( 2 ) hero . moveLeft ( ) hero . use ( "lev…" at bounding box center [263, 119] width 121 height 127
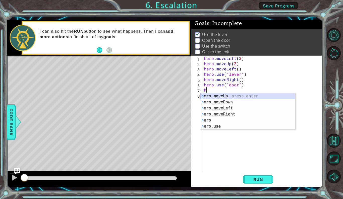
click at [226, 97] on div "h ero.moveUp press enter h ero.moveDown press enter h ero.moveLeft press enter …" at bounding box center [248, 117] width 95 height 48
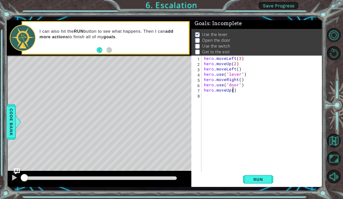
type textarea "hero.moveUp(2)"
click at [219, 95] on div "hero . moveLeft ( 3 ) hero . moveUp ( 2 ) hero . moveLeft ( ) hero . use ( "lev…" at bounding box center [263, 119] width 121 height 127
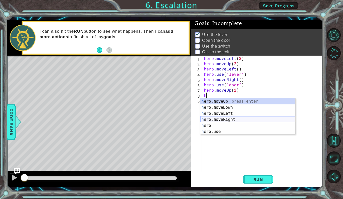
click at [234, 121] on div "h ero.moveUp press enter h ero.moveDown press enter h ero.moveLeft press enter …" at bounding box center [248, 122] width 95 height 48
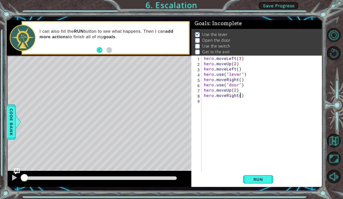
type textarea "hero.moveRight(2)"
click at [226, 102] on div "hero . moveLeft ( 3 ) hero . moveUp ( 2 ) hero . moveLeft ( ) hero . use ( "lev…" at bounding box center [263, 119] width 121 height 127
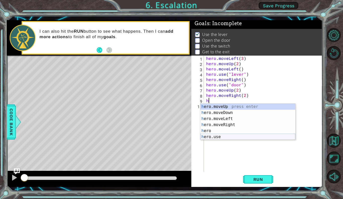
click at [222, 135] on div "h ero.moveUp press enter h ero.moveDown press enter h ero.moveLeft press enter …" at bounding box center [248, 128] width 95 height 48
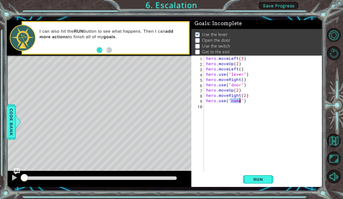
type textarea "hero.use("")"
click at [235, 110] on div "hero . moveLeft ( 3 ) hero . moveUp ( 2 ) hero . moveLeft ( ) hero . use ( "lev…" at bounding box center [264, 119] width 119 height 127
click at [230, 101] on div "hero . moveLeft ( 3 ) hero . moveUp ( 2 ) hero . moveLeft ( ) hero . use ( "lev…" at bounding box center [264, 119] width 119 height 127
click at [235, 105] on div ""l ever" press enter" at bounding box center [271, 113] width 95 height 18
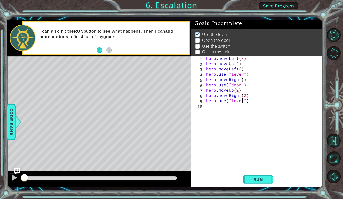
click at [216, 107] on div "hero . moveLeft ( 3 ) hero . moveUp ( 2 ) hero . moveLeft ( ) hero . use ( "lev…" at bounding box center [264, 119] width 119 height 127
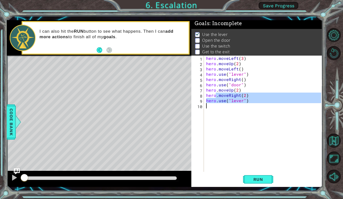
type textarea "hero.use("lever")"
click at [216, 107] on div "hero . moveLeft ( 3 ) hero . moveUp ( 2 ) hero . moveLeft ( ) hero . use ( "lev…" at bounding box center [263, 114] width 116 height 116
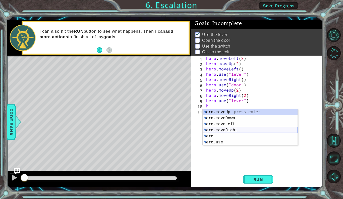
click at [226, 130] on div "h ero.moveUp press enter h ero.moveDown press enter h ero.moveLeft press enter …" at bounding box center [250, 133] width 95 height 48
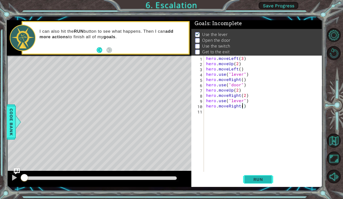
click at [253, 179] on span "Run" at bounding box center [259, 179] width 20 height 5
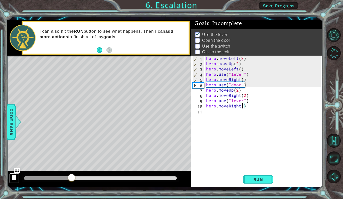
click at [15, 176] on div at bounding box center [14, 177] width 7 height 7
click at [241, 79] on div "hero . moveLeft ( 3 ) hero . moveUp ( 2 ) hero . moveLeft ( ) hero . use ( "lev…" at bounding box center [264, 119] width 119 height 127
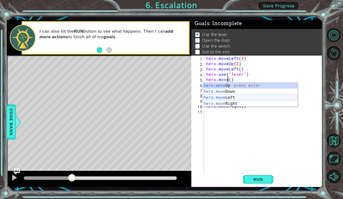
click at [240, 96] on div "hero.move Up press enter hero.move Down press enter hero.move Left press enter …" at bounding box center [250, 100] width 95 height 36
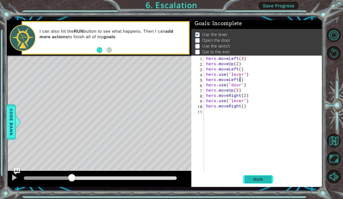
click at [254, 176] on button "Run" at bounding box center [258, 179] width 30 height 13
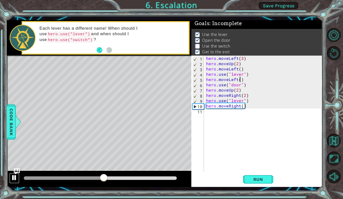
click at [15, 181] on div at bounding box center [14, 177] width 7 height 7
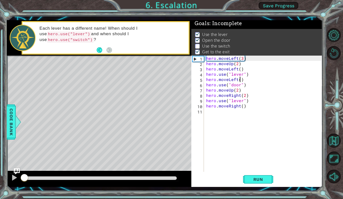
drag, startPoint x: 107, startPoint y: 177, endPoint x: 0, endPoint y: 181, distance: 107.1
click at [0, 181] on div "1 ההההההההההההההההההההההההההההההההההההההההההההההההההההההההההההההההההההההההההההה…" at bounding box center [171, 99] width 343 height 199
click at [242, 101] on div "hero . moveLeft ( 3 ) hero . moveUp ( 2 ) hero . moveLeft ( ) hero . use ( "lev…" at bounding box center [264, 119] width 119 height 127
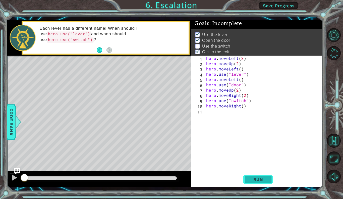
type textarea "hero.use("switch")"
click at [254, 178] on span "Run" at bounding box center [259, 179] width 20 height 5
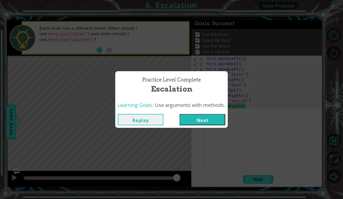
click at [212, 123] on button "Next" at bounding box center [203, 119] width 46 height 11
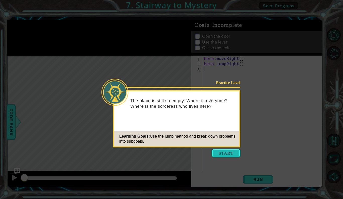
click at [235, 153] on button "Start" at bounding box center [226, 153] width 29 height 8
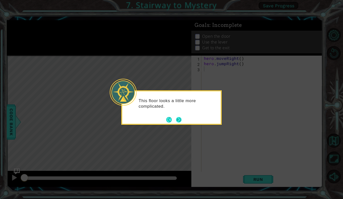
click at [179, 119] on button "Next" at bounding box center [179, 120] width 6 height 6
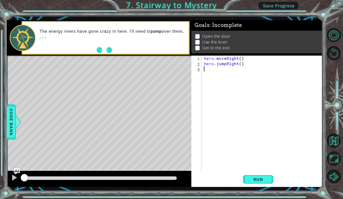
type textarea "h"
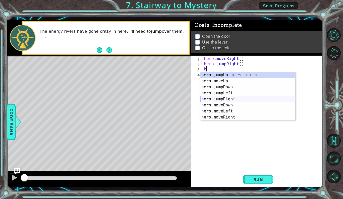
click at [232, 99] on div "h ero.jumpUp press enter h ero.moveUp press enter h ero.jumpDown press enter h …" at bounding box center [248, 102] width 95 height 60
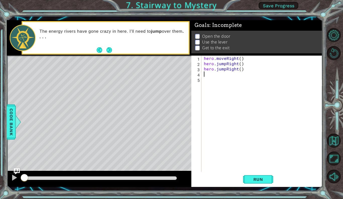
click at [240, 70] on div "hero . moveRight ( ) hero . jumpRight ( ) hero . jumpRight ( )" at bounding box center [263, 119] width 121 height 127
type textarea "hero.jumpRight(2)"
click at [214, 74] on div "hero . moveRight ( ) hero . jumpRight ( ) hero . jumpRight ( 2 )" at bounding box center [263, 119] width 121 height 127
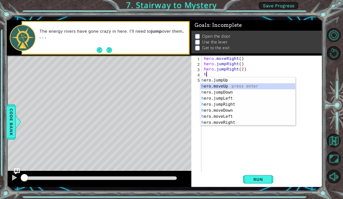
click at [234, 86] on div "h ero.jumpUp press enter h ero.moveUp press enter h ero.jumpDown press enter h …" at bounding box center [248, 107] width 95 height 60
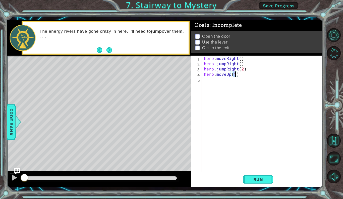
type textarea "hero.moveUp()"
click at [221, 79] on div "hero . moveRight ( ) hero . jumpRight ( ) hero . jumpRight ( 2 ) hero . moveUp …" at bounding box center [263, 119] width 121 height 127
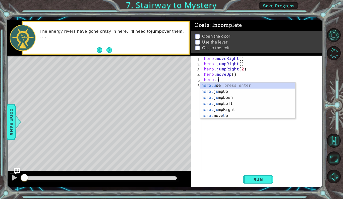
scroll to position [0, 1]
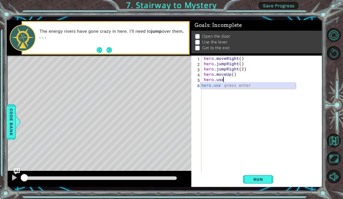
click at [272, 86] on div "hero.use press enter" at bounding box center [248, 91] width 95 height 18
type textarea "hero.use("door")"
click at [237, 88] on div "hero . moveRight ( ) hero . jumpRight ( ) hero . jumpRight ( 2 ) hero . moveUp …" at bounding box center [263, 119] width 121 height 127
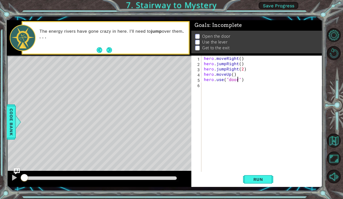
scroll to position [0, 0]
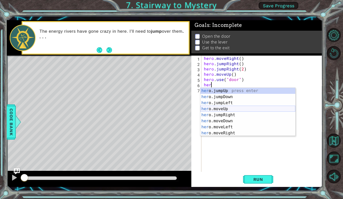
click at [233, 109] on div "her o.jumpUp press enter her o.jumpDown press enter her o.jumpLeft press enter …" at bounding box center [248, 118] width 95 height 60
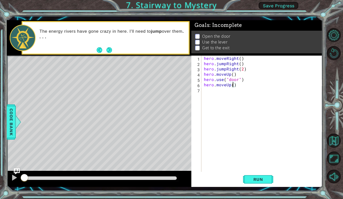
type textarea "hero.moveUp(2)"
click at [217, 91] on div "hero . moveRight ( ) hero . jumpRight ( ) hero . jumpRight ( 2 ) hero . moveUp …" at bounding box center [263, 119] width 121 height 127
type textarea "h"
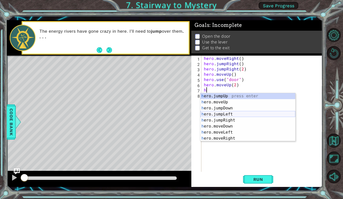
click at [239, 113] on div "h ero.jumpUp press enter h ero.moveUp press enter h ero.jumpDown press enter h …" at bounding box center [248, 123] width 95 height 60
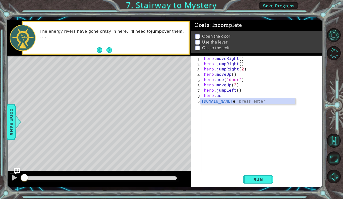
scroll to position [0, 1]
click at [236, 102] on div "hero.use press enter" at bounding box center [248, 107] width 95 height 18
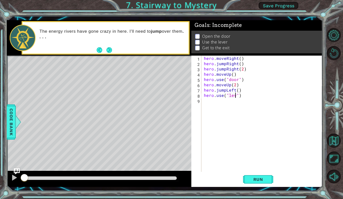
type textarea "hero.use("lever")"
click at [211, 103] on div "hero . moveRight ( ) hero . jumpRight ( ) hero . jumpRight ( 2 ) hero . moveUp …" at bounding box center [263, 119] width 121 height 127
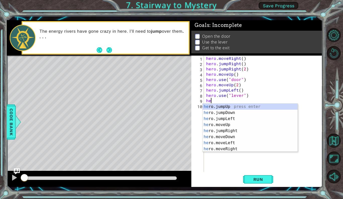
type textarea "her"
click at [231, 118] on div "her o.jumpUp press enter her o.jumpDown press enter her o.jumpLeft press enter …" at bounding box center [250, 134] width 95 height 60
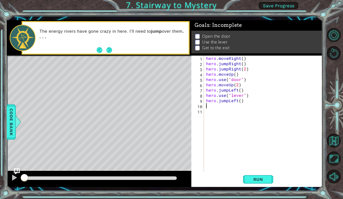
click at [240, 102] on div "hero . moveRight ( ) hero . jumpRight ( ) hero . jumpRight ( 2 ) hero . moveUp …" at bounding box center [264, 119] width 119 height 127
type textarea "hero.jumpLeft(2)"
click at [221, 107] on div "hero . moveRight ( ) hero . jumpRight ( ) hero . jumpRight ( 2 ) hero . moveUp …" at bounding box center [264, 119] width 119 height 127
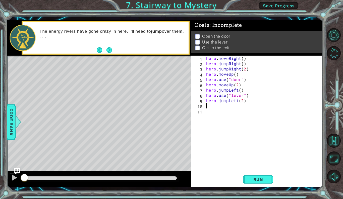
type textarea "h"
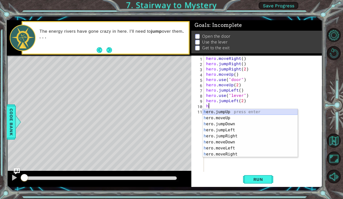
click at [223, 112] on div "h ero.jumpUp press enter h ero.moveUp press enter h ero.jumpDown press enter h …" at bounding box center [250, 139] width 95 height 60
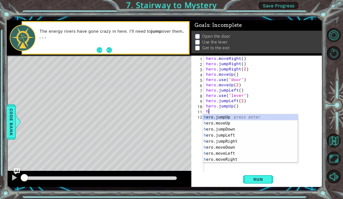
type textarea "her"
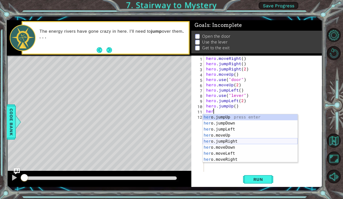
click at [248, 141] on div "her o.jumpUp press enter her o.jumpDown press enter her o.jumpLeft press enter …" at bounding box center [250, 144] width 95 height 60
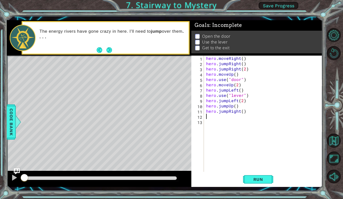
click at [243, 112] on div "hero . moveRight ( ) hero . jumpRight ( ) hero . jumpRight ( 2 ) hero . moveUp …" at bounding box center [264, 119] width 119 height 127
click at [255, 189] on div "1 ההההההההההההההההההההההההההההההההההההההההההההההההההההההההההההההההההההההההההההה…" at bounding box center [165, 103] width 316 height 175
click at [256, 182] on button "Run" at bounding box center [258, 179] width 30 height 13
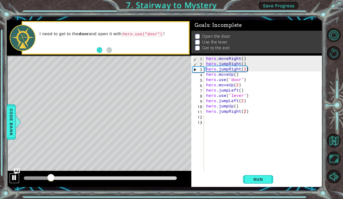
click at [14, 176] on div at bounding box center [14, 177] width 7 height 7
click at [246, 69] on div "hero . moveRight ( ) hero . jumpRight ( ) hero . jumpRight ( 2 ) hero . moveUp …" at bounding box center [264, 119] width 119 height 127
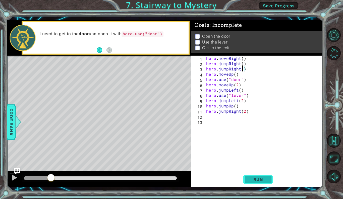
click at [270, 183] on button "Run" at bounding box center [258, 179] width 30 height 13
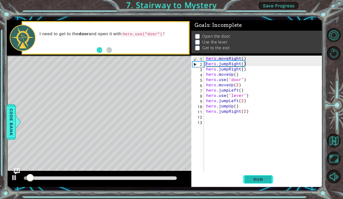
click at [267, 180] on span "Run" at bounding box center [259, 179] width 20 height 5
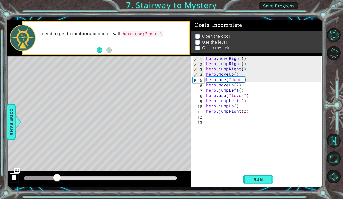
click at [16, 176] on div at bounding box center [14, 177] width 7 height 7
click at [244, 70] on div "hero . moveRight ( ) hero . jumpRight ( ) hero . jumpRight ( ) hero . moveUp ( …" at bounding box center [264, 119] width 119 height 127
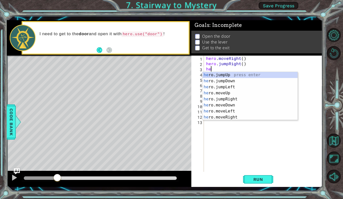
scroll to position [0, 0]
type textarea "h"
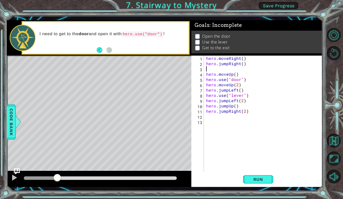
type textarea "hero.jumpRight()"
click at [207, 117] on div "hero . moveRight ( ) hero . jumpRight ( ) hero . moveUp ( ) hero . use ( "door"…" at bounding box center [264, 119] width 119 height 127
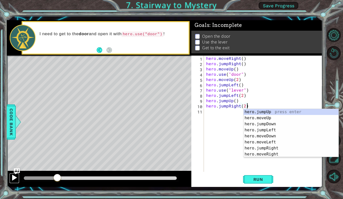
click at [13, 180] on div at bounding box center [14, 177] width 7 height 7
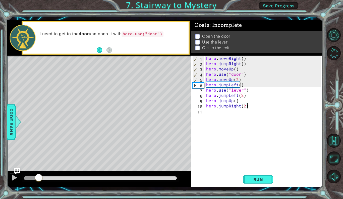
drag, startPoint x: 70, startPoint y: 176, endPoint x: 26, endPoint y: 173, distance: 44.6
click at [26, 173] on div at bounding box center [99, 179] width 185 height 16
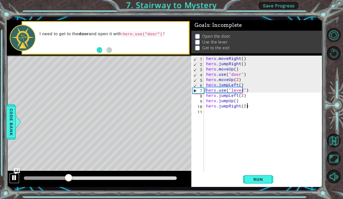
click at [14, 177] on div at bounding box center [14, 177] width 7 height 7
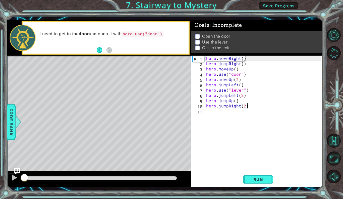
drag, startPoint x: 71, startPoint y: 177, endPoint x: 0, endPoint y: 177, distance: 70.9
click at [0, 177] on div "1 ההההההההההההההההההההההההההההההההההההההההההההההההההההההההההההההההההההההההההההה…" at bounding box center [171, 99] width 343 height 199
click at [258, 178] on span "Run" at bounding box center [259, 179] width 20 height 5
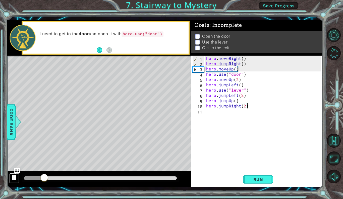
click at [16, 175] on div at bounding box center [14, 177] width 7 height 7
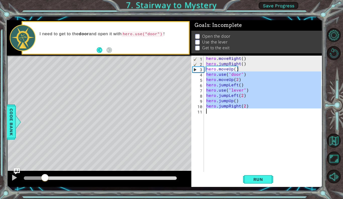
drag, startPoint x: 206, startPoint y: 73, endPoint x: 266, endPoint y: 120, distance: 76.7
click at [266, 120] on div "hero . moveRight ( ) hero . jumpRight ( ) hero . moveUp ( ) hero . use ( "door"…" at bounding box center [264, 119] width 119 height 127
type textarea "hero.jumpRight(2)"
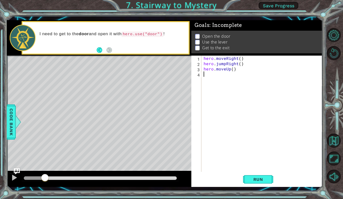
type textarea "h"
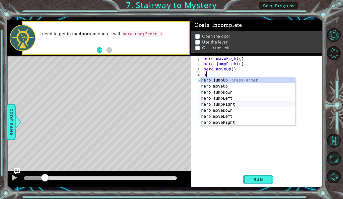
click at [231, 103] on div "h ero.jumpUp press enter h ero.moveUp press enter h ero.jumpDown press enter h …" at bounding box center [247, 107] width 95 height 60
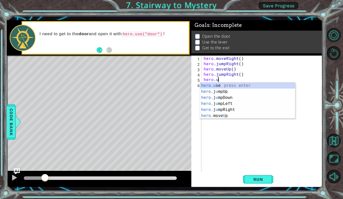
scroll to position [0, 1]
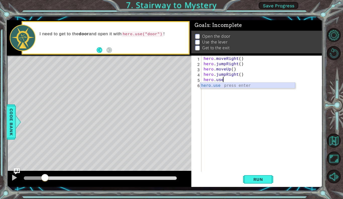
click at [224, 86] on div "hero.use press enter" at bounding box center [247, 91] width 95 height 18
type textarea "hero.use("door")"
click at [231, 88] on div "hero . moveRight ( ) hero . jumpRight ( ) hero . moveUp ( ) hero . jumpRight ( …" at bounding box center [263, 119] width 121 height 127
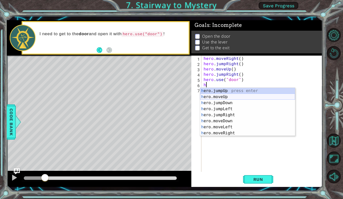
click at [236, 98] on div "h ero.jumpUp press enter h ero.moveUp press enter h ero.jumpDown press enter h …" at bounding box center [247, 118] width 95 height 60
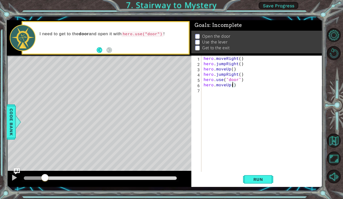
type textarea "hero.moveUp(2)"
click at [221, 92] on div "hero . moveRight ( ) hero . jumpRight ( ) hero . moveUp ( ) hero . jumpRight ( …" at bounding box center [263, 119] width 121 height 127
type textarea "h"
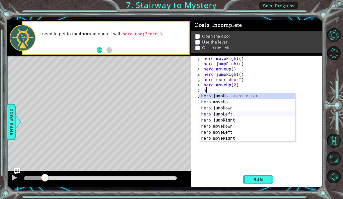
click at [252, 114] on div "h ero.jumpUp press enter h ero.moveUp press enter h ero.jumpDown press enter h …" at bounding box center [247, 123] width 95 height 60
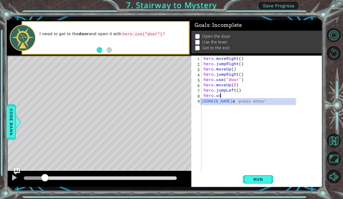
scroll to position [0, 1]
click at [221, 99] on div "hero.use press enter" at bounding box center [247, 107] width 95 height 18
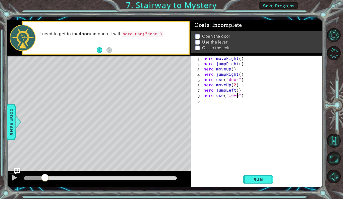
type textarea "hero.use("lever")"
click at [223, 102] on div "hero . moveRight ( ) hero . jumpRight ( ) hero . moveUp ( ) hero . jumpRight ( …" at bounding box center [263, 119] width 121 height 127
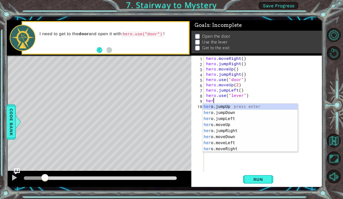
type textarea "hero"
click at [240, 118] on div "hero .jumpUp press enter hero .jumpDown press enter hero .jumpLeft press enter …" at bounding box center [250, 134] width 95 height 60
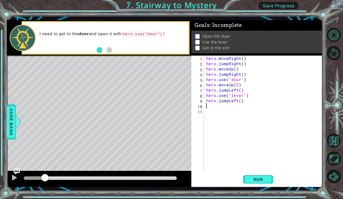
scroll to position [0, 0]
type textarea "hero.jumpLeft(2)"
click at [221, 106] on div "hero . moveRight ( ) hero . jumpRight ( ) hero . moveUp ( ) hero . jumpRight ( …" at bounding box center [264, 119] width 119 height 127
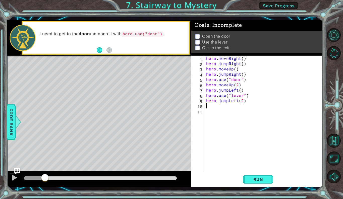
type textarea "h"
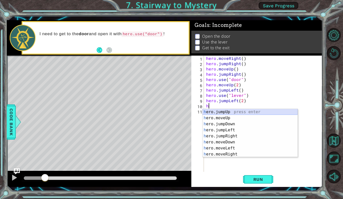
click at [229, 114] on div "h ero.jumpUp press enter h ero.moveUp press enter h ero.jumpDown press enter h …" at bounding box center [250, 139] width 95 height 60
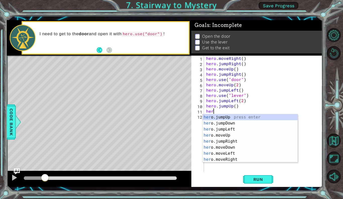
click at [233, 107] on div "hero . moveRight ( ) hero . jumpRight ( ) hero . moveUp ( ) hero . jumpRight ( …" at bounding box center [264, 119] width 119 height 127
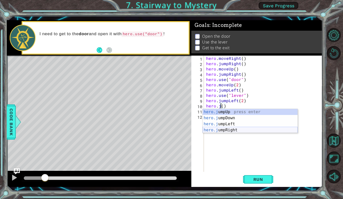
click at [238, 129] on div "hero.j umpUp press enter hero.j umpDown press enter hero.j umpLeft press enter …" at bounding box center [250, 127] width 95 height 36
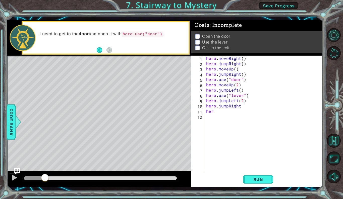
scroll to position [0, 2]
click at [228, 112] on div "hero . moveRight ( ) hero . jumpRight ( ) hero . moveUp ( ) hero . jumpRight ( …" at bounding box center [264, 119] width 119 height 127
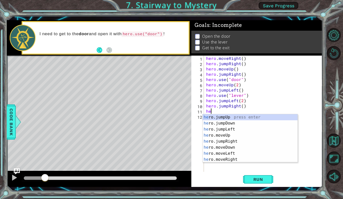
scroll to position [0, 0]
type textarea "h"
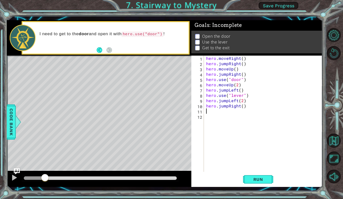
type textarea "h"
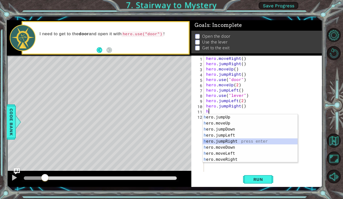
click at [243, 139] on div "h ero.jumpUp press enter h ero.moveUp press enter h ero.jumpDown press enter h …" at bounding box center [250, 144] width 95 height 60
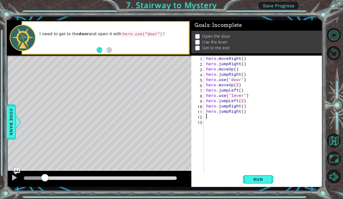
click at [243, 113] on div "hero . moveRight ( ) hero . jumpRight ( ) hero . moveUp ( ) hero . jumpRight ( …" at bounding box center [264, 119] width 119 height 127
click at [263, 176] on button "Run" at bounding box center [258, 179] width 30 height 13
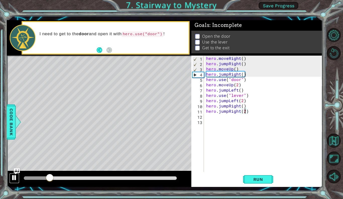
click at [17, 177] on div at bounding box center [14, 177] width 7 height 7
drag, startPoint x: 227, startPoint y: 75, endPoint x: 218, endPoint y: 75, distance: 9.0
click at [218, 75] on div "hero . moveRight ( ) hero . jumpRight ( ) hero . moveUp ( ) hero . jumpRight ( …" at bounding box center [264, 119] width 119 height 127
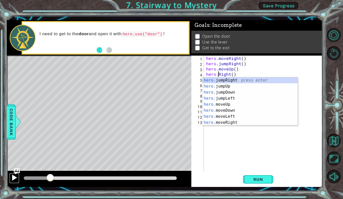
click at [14, 180] on div at bounding box center [14, 177] width 7 height 7
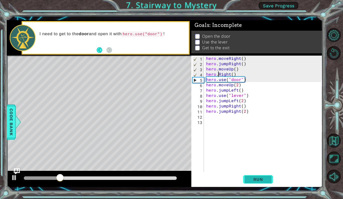
click at [250, 180] on span "Run" at bounding box center [259, 179] width 20 height 5
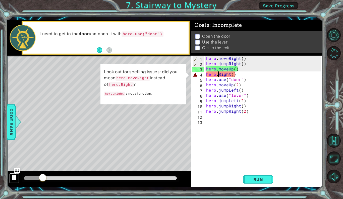
click at [12, 178] on div at bounding box center [14, 177] width 7 height 7
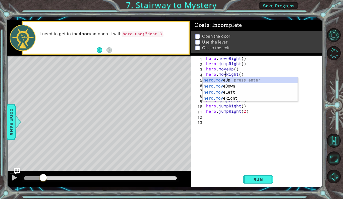
scroll to position [0, 1]
type textarea "hero.moveRight()"
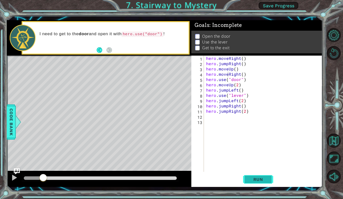
click at [271, 179] on button "Run" at bounding box center [258, 179] width 30 height 13
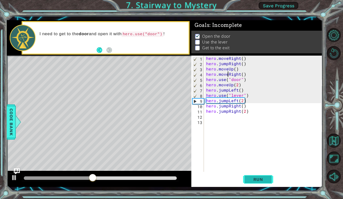
click at [270, 179] on button "Run" at bounding box center [258, 179] width 30 height 13
